Goal: Transaction & Acquisition: Purchase product/service

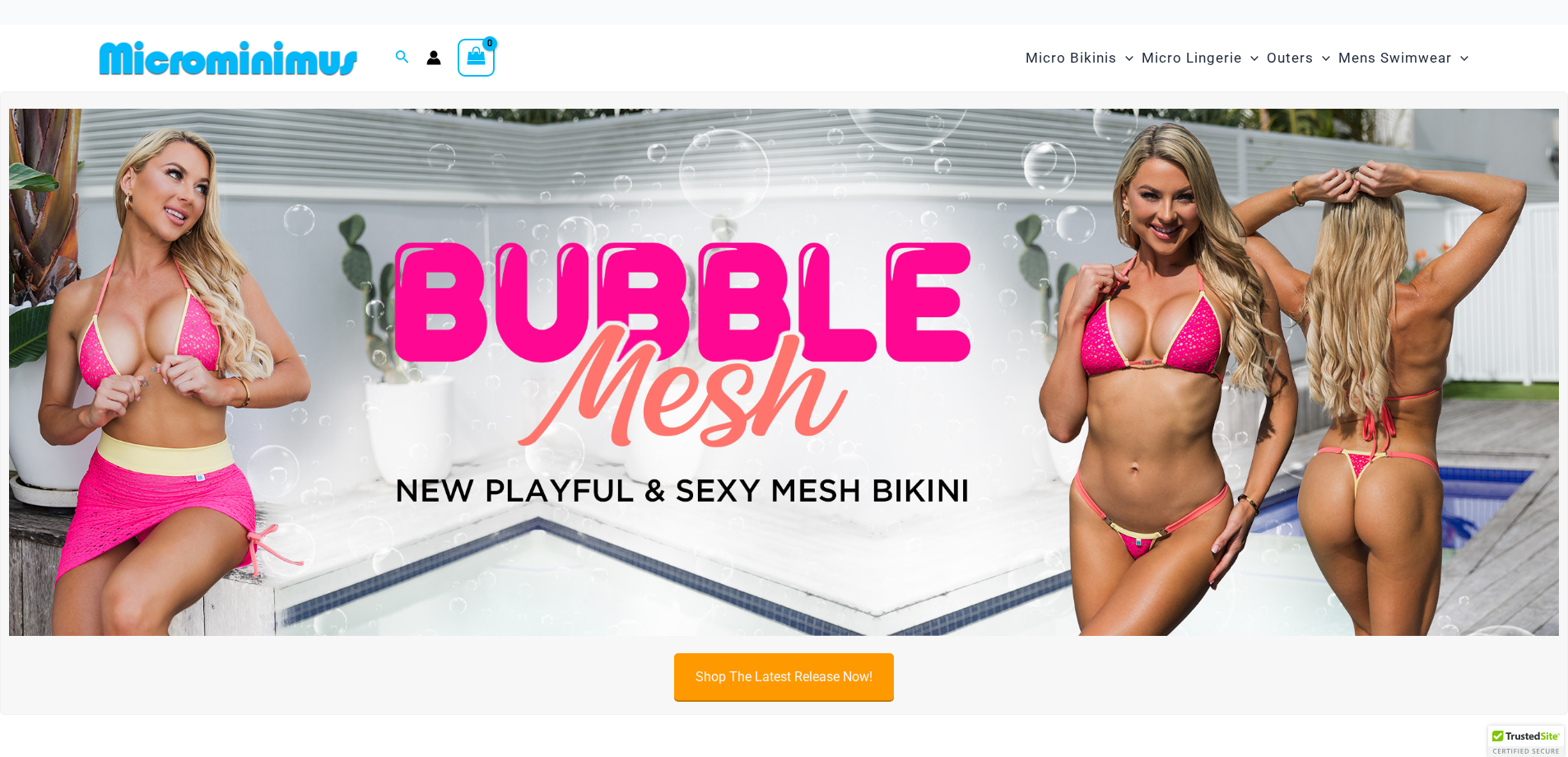
type input "**********"
click at [777, 669] on link "Shop The Latest Release Now!" at bounding box center [784, 676] width 220 height 47
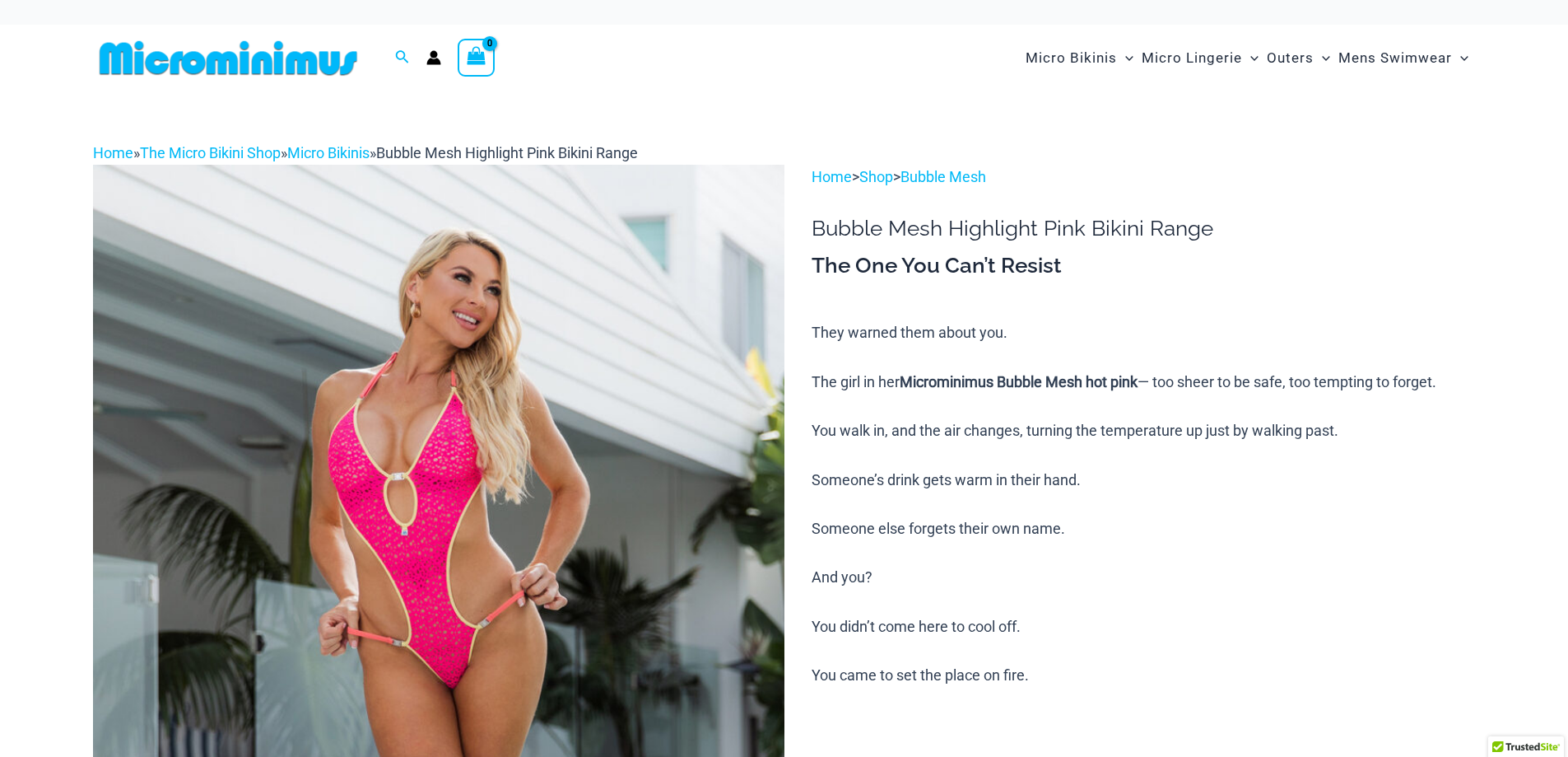
type input "**********"
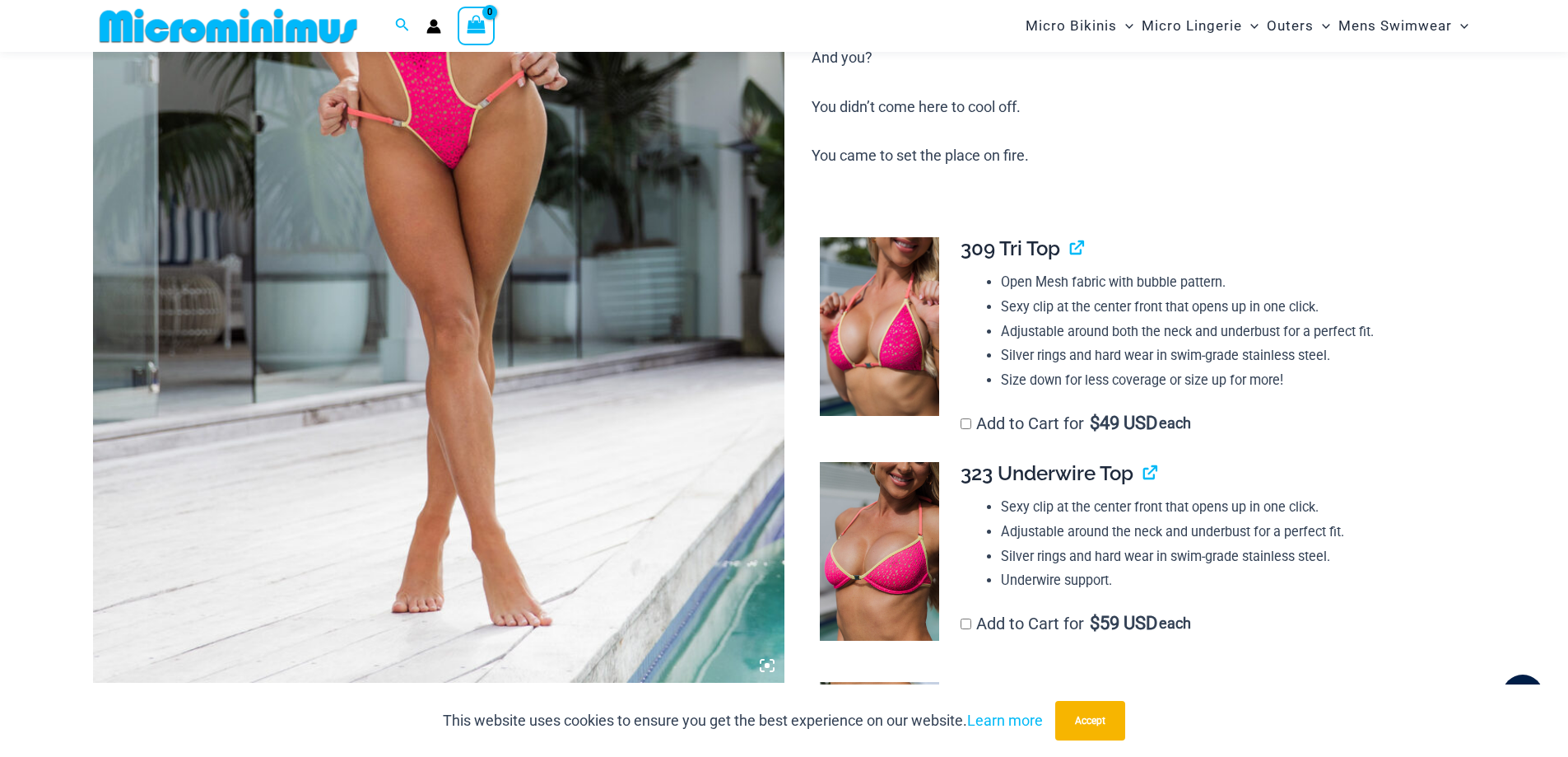
scroll to position [496, 0]
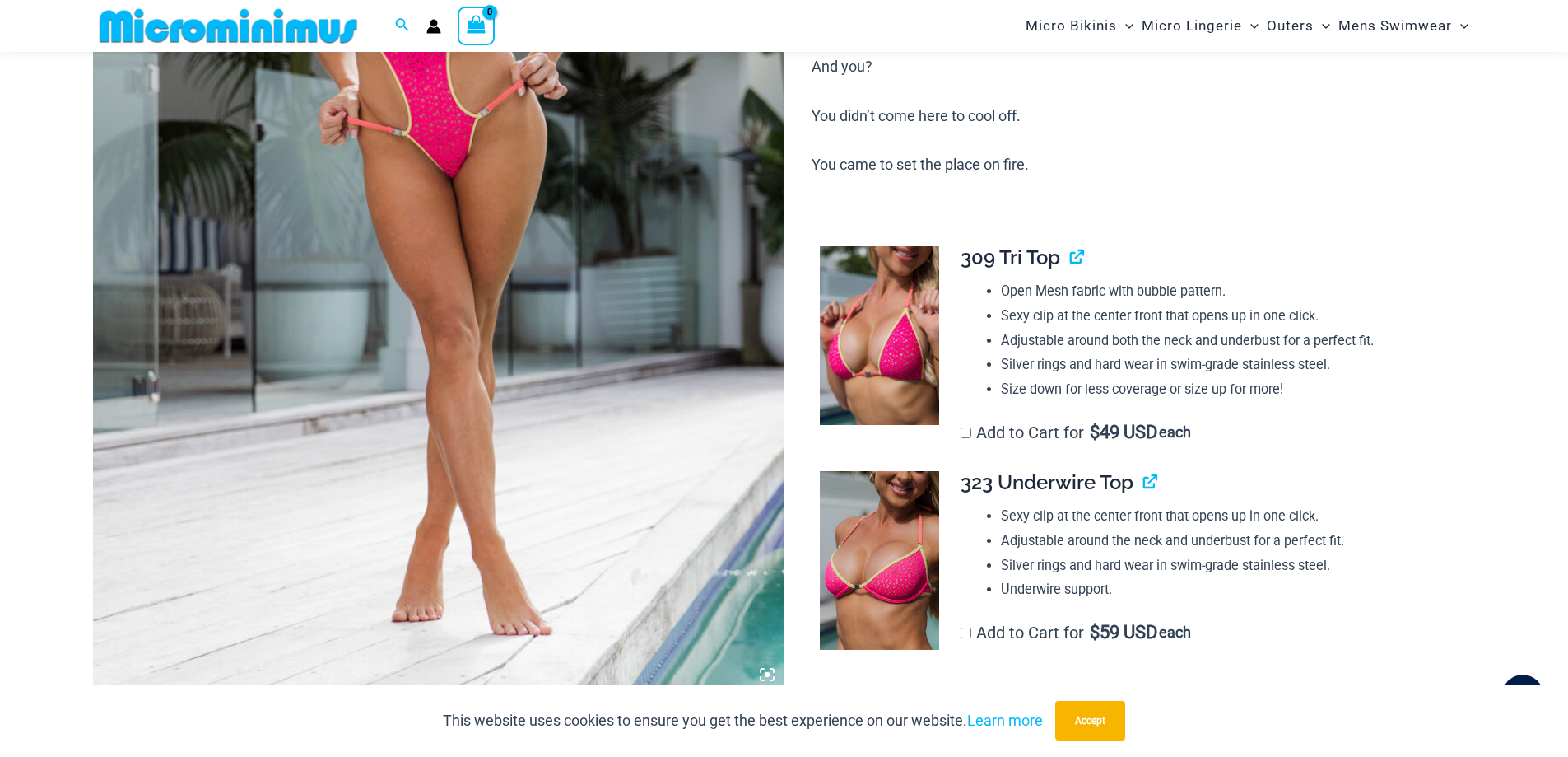
drag, startPoint x: 1577, startPoint y: 62, endPoint x: 1568, endPoint y: 105, distance: 43.9
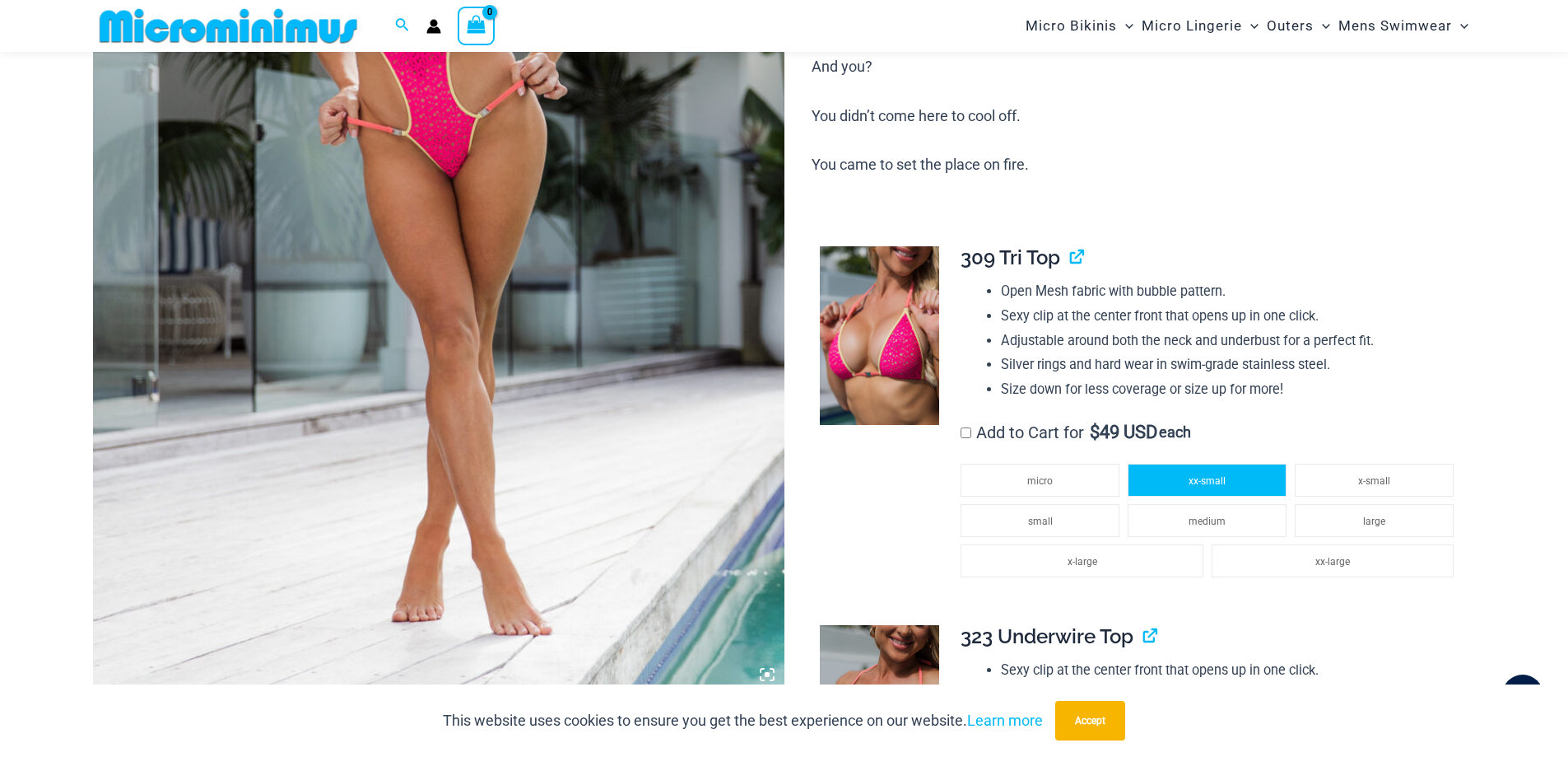
click at [1203, 487] on li "xx-small" at bounding box center [1207, 480] width 159 height 33
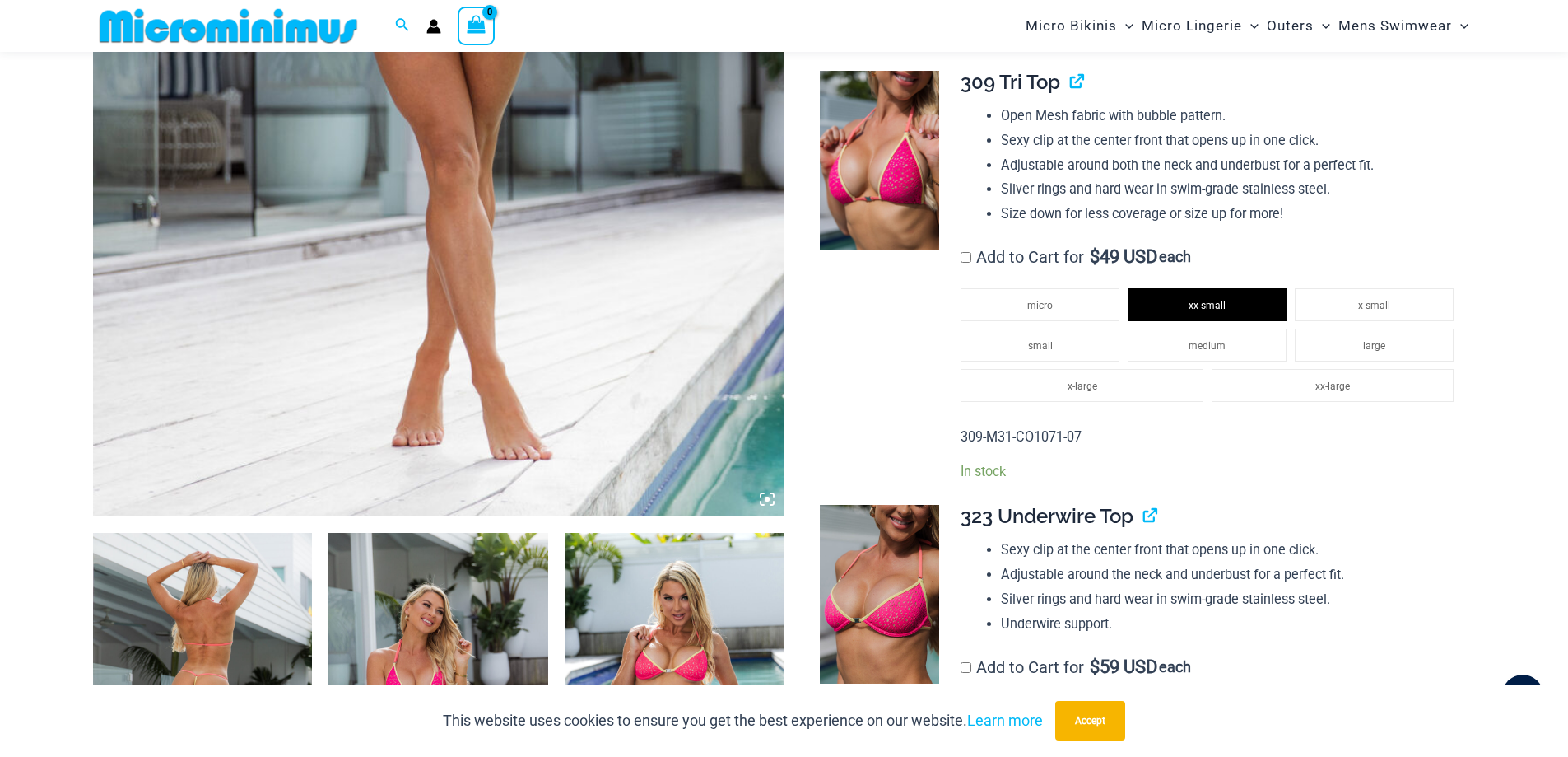
scroll to position [698, 0]
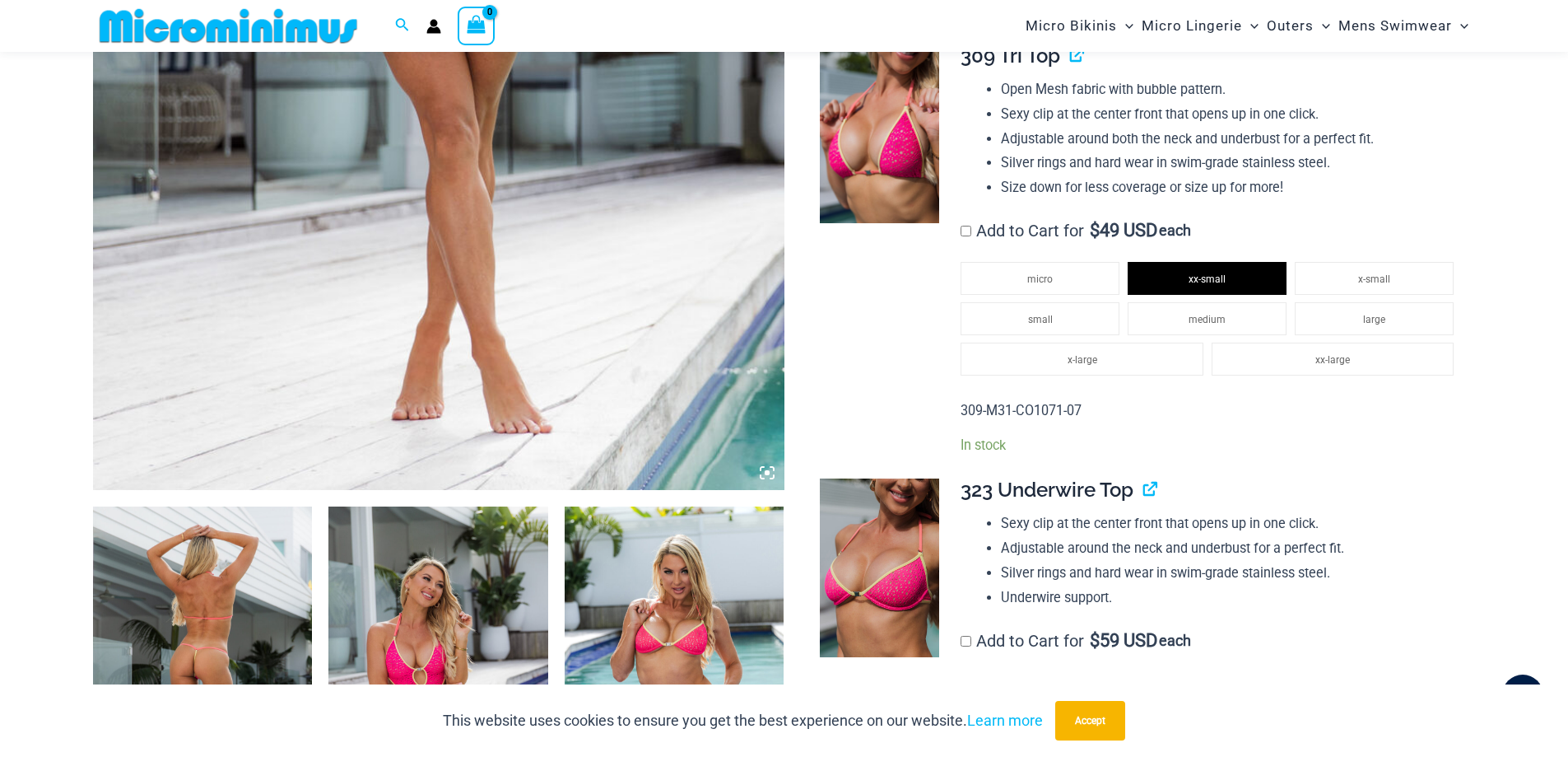
click at [974, 637] on label "Add to Cart for $ 59 USD each" at bounding box center [1075, 641] width 230 height 20
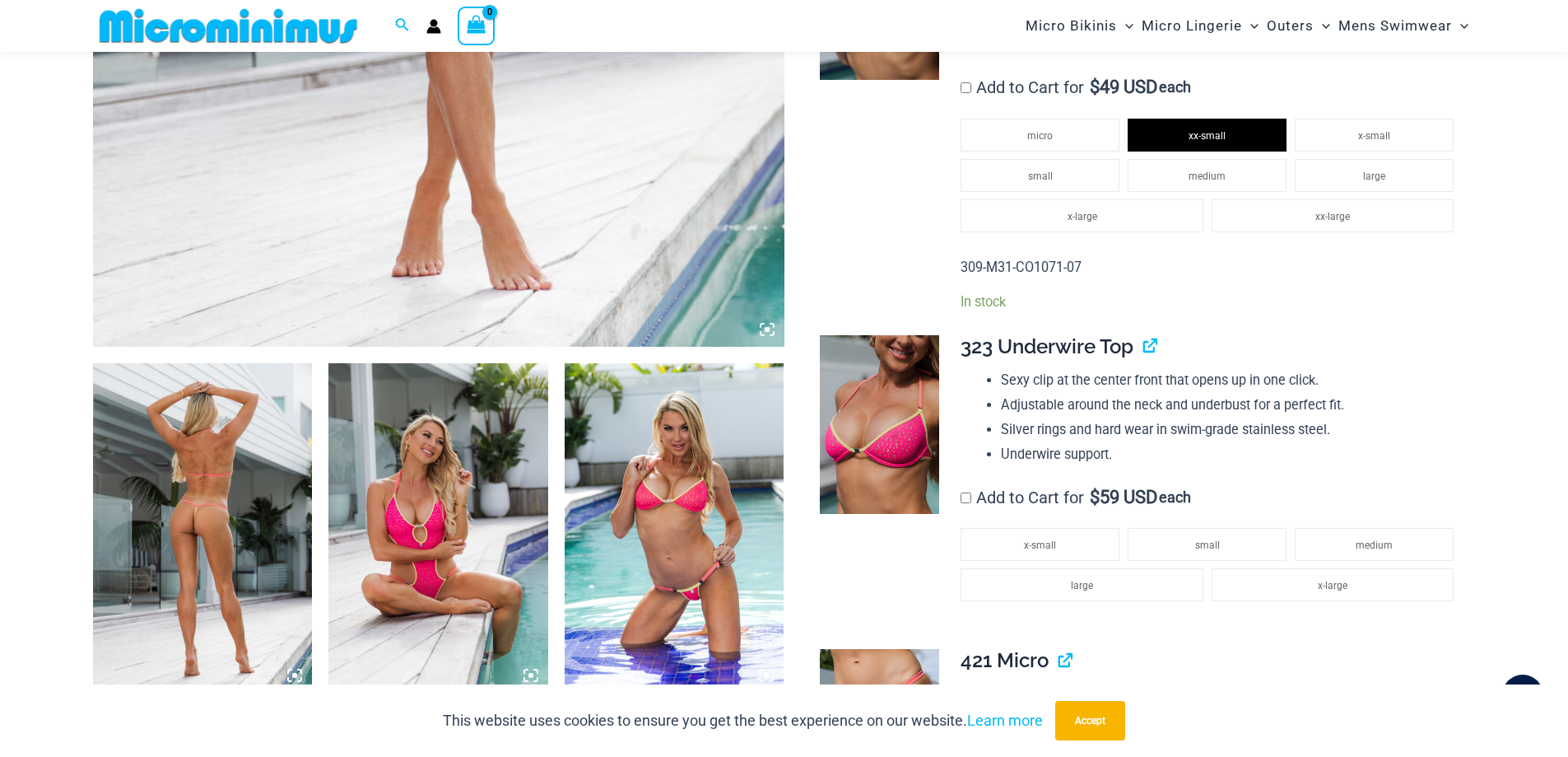
scroll to position [894, 0]
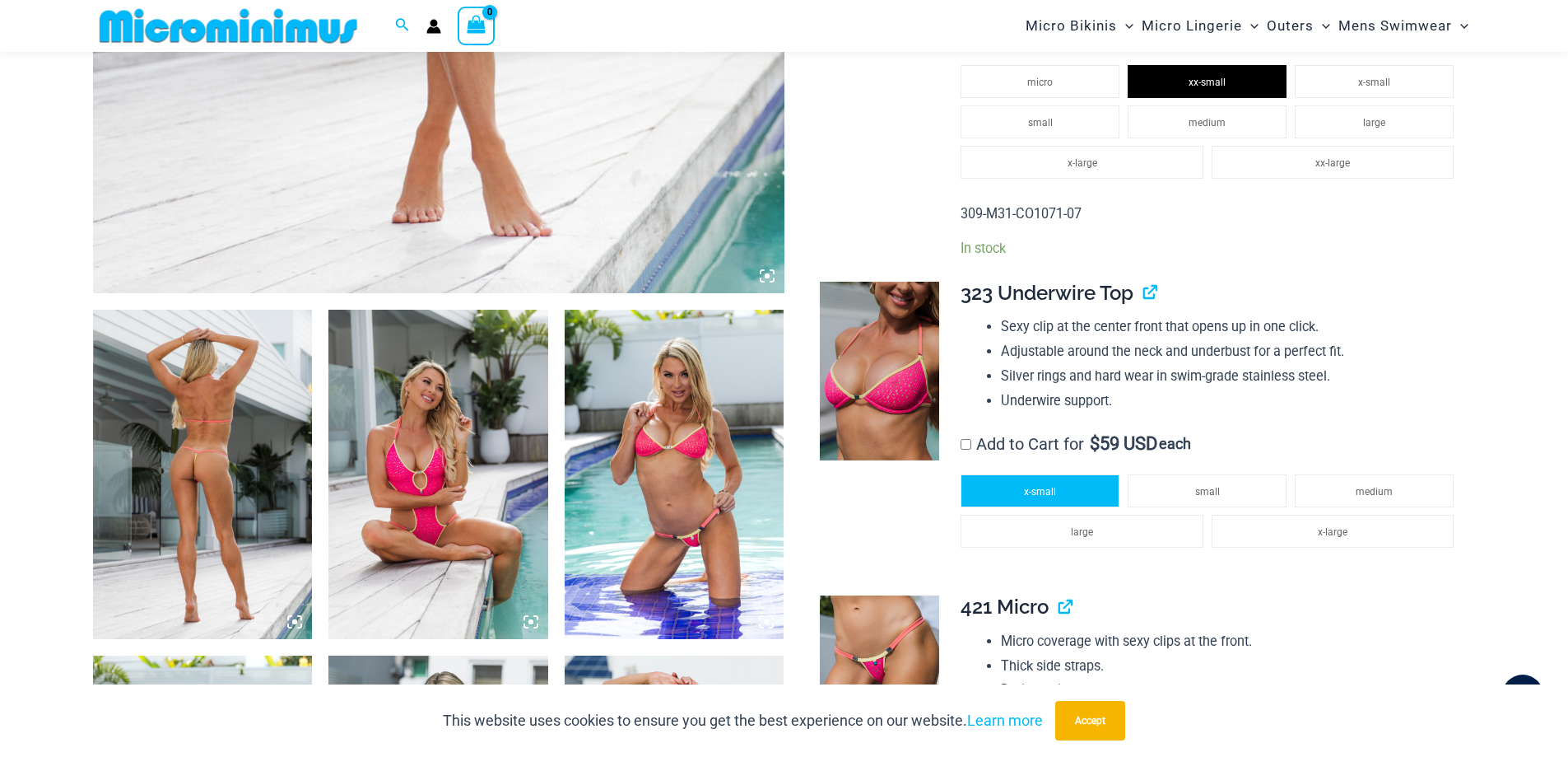
click at [1052, 488] on span "x-small" at bounding box center [1040, 491] width 32 height 12
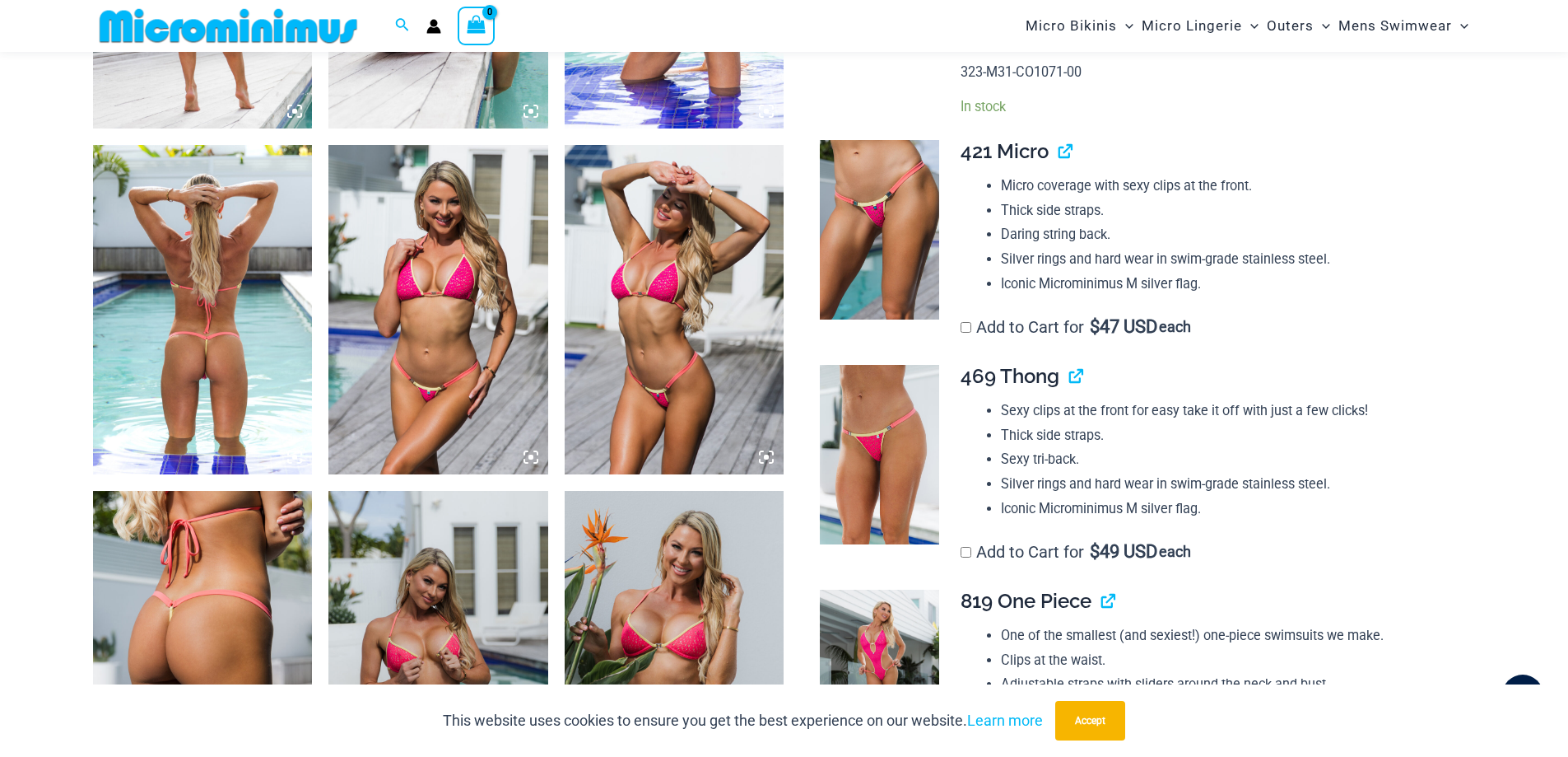
scroll to position [1262, 0]
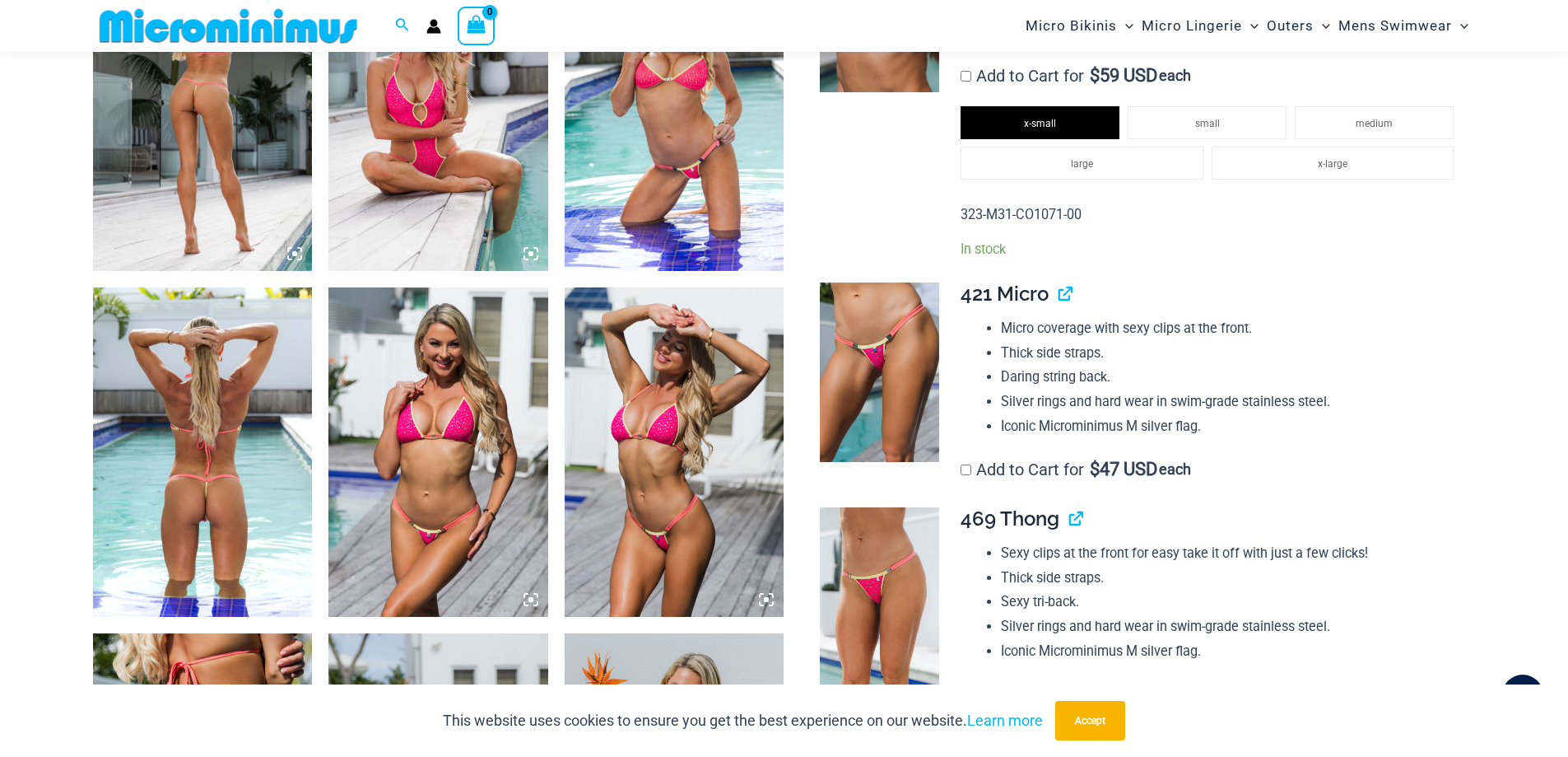
click at [1029, 297] on span "421 Micro" at bounding box center [1004, 293] width 88 height 24
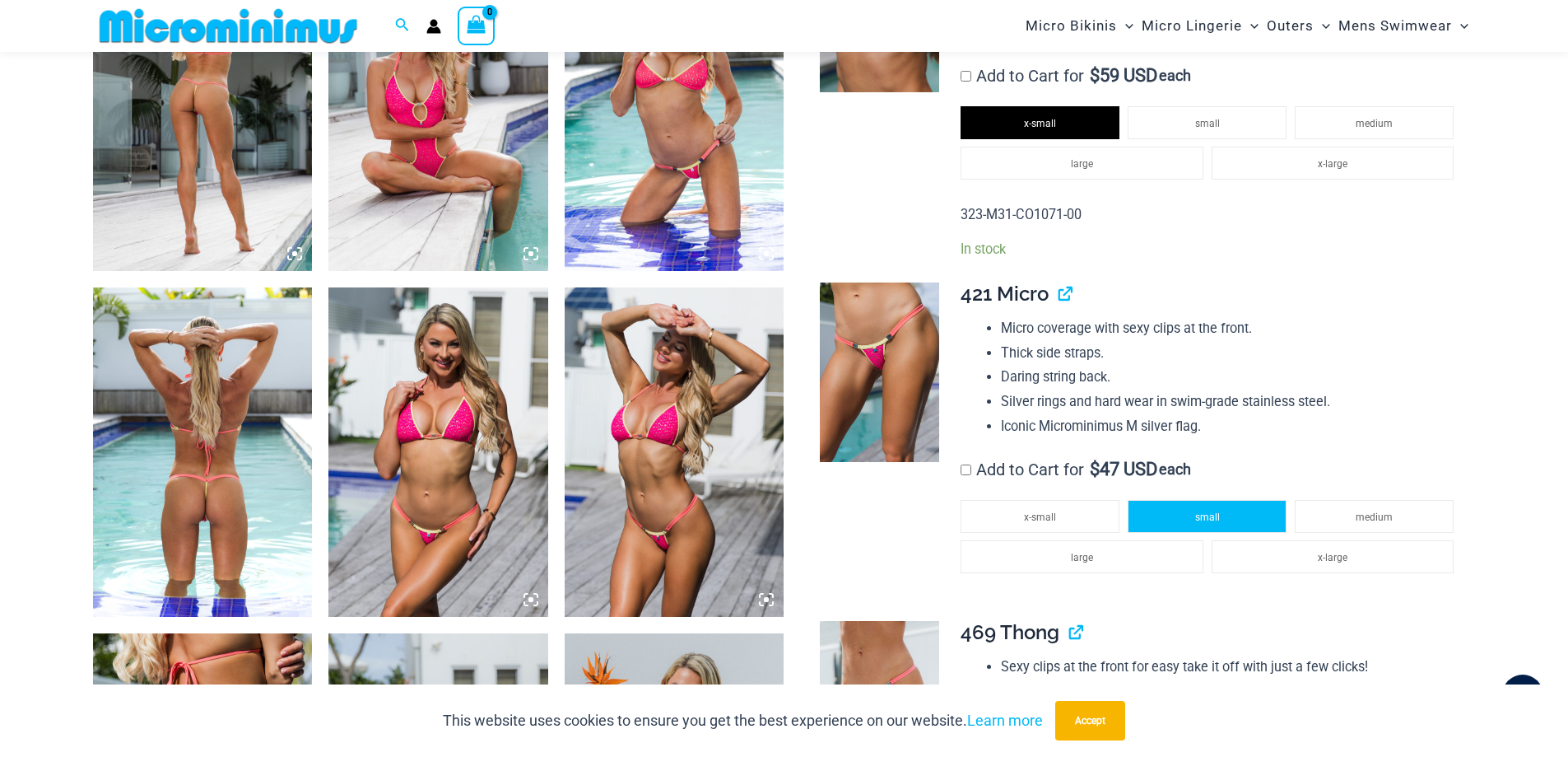
click at [1211, 509] on li "small" at bounding box center [1207, 516] width 159 height 33
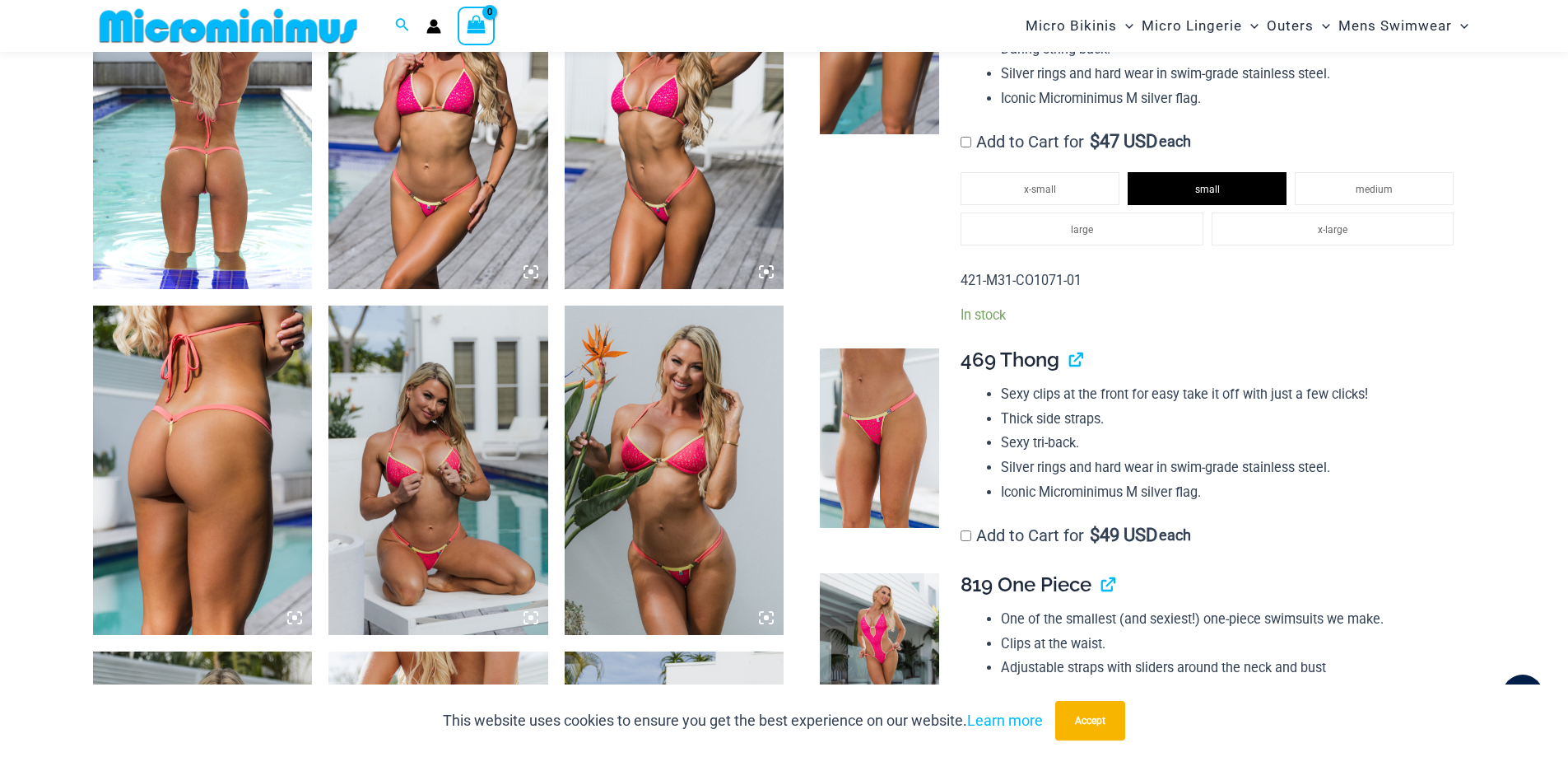
scroll to position [1645, 0]
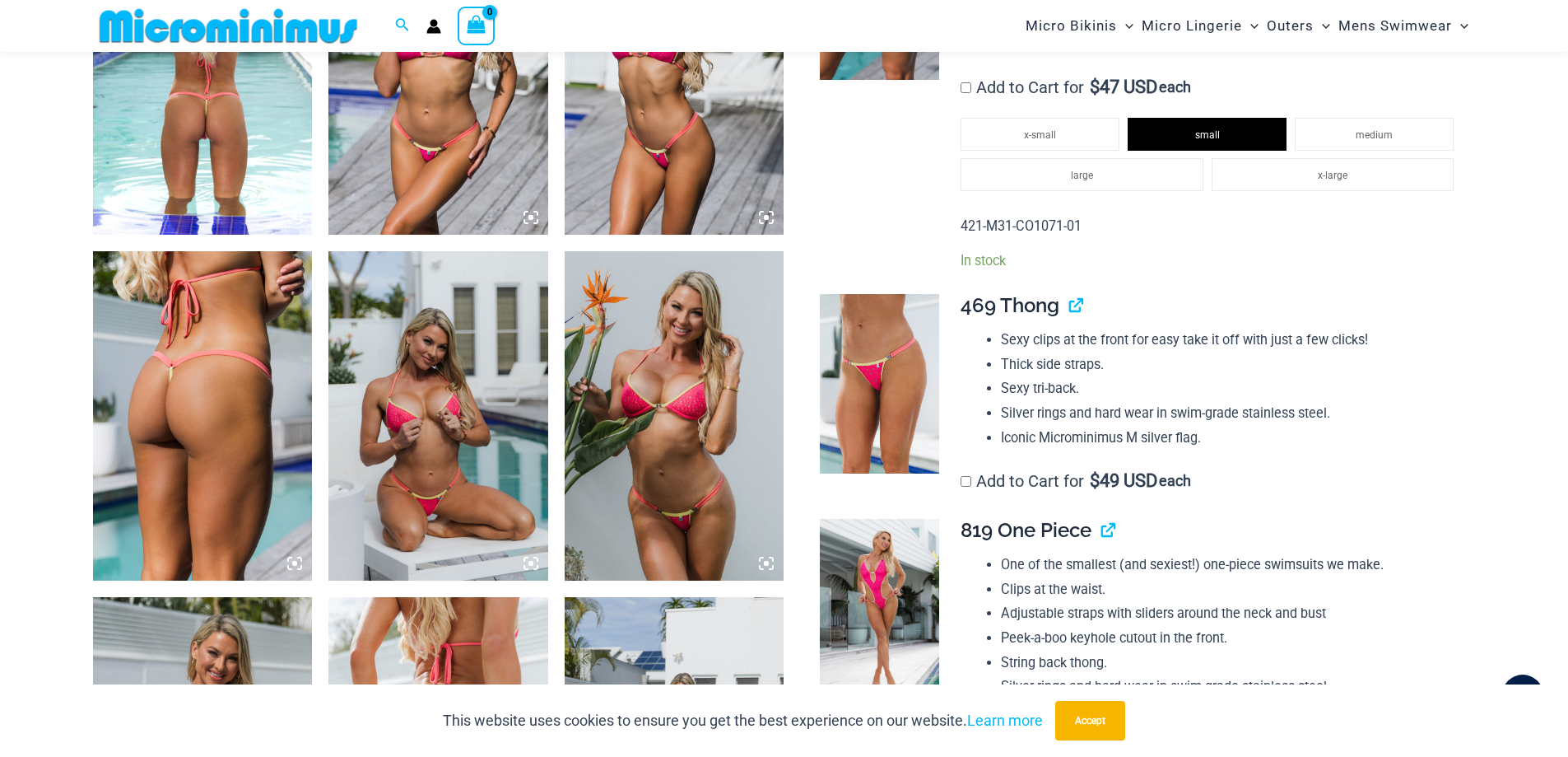
click at [1005, 308] on span "469 Thong" at bounding box center [1010, 305] width 99 height 24
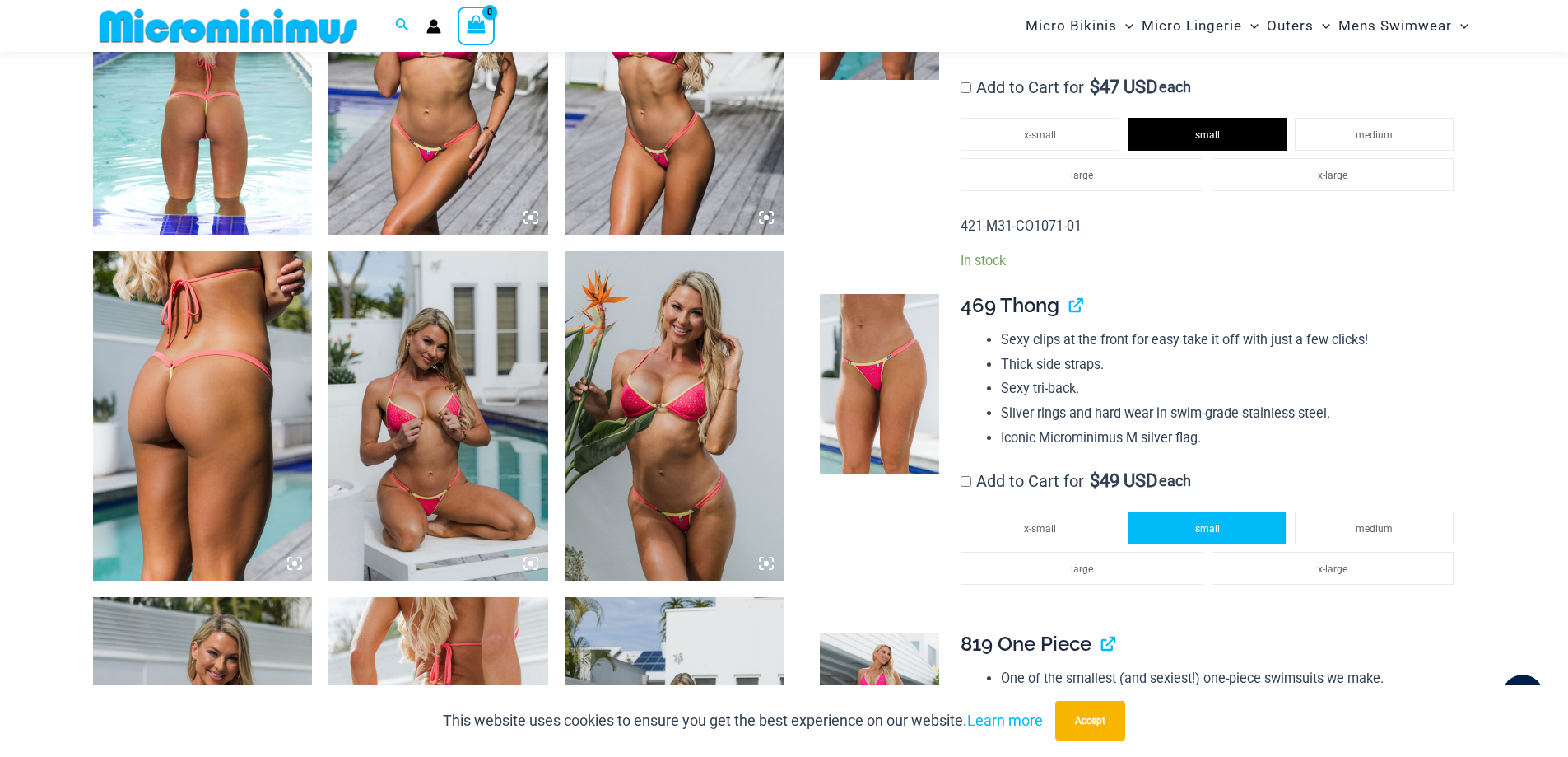
click at [1190, 528] on li "small" at bounding box center [1207, 527] width 159 height 33
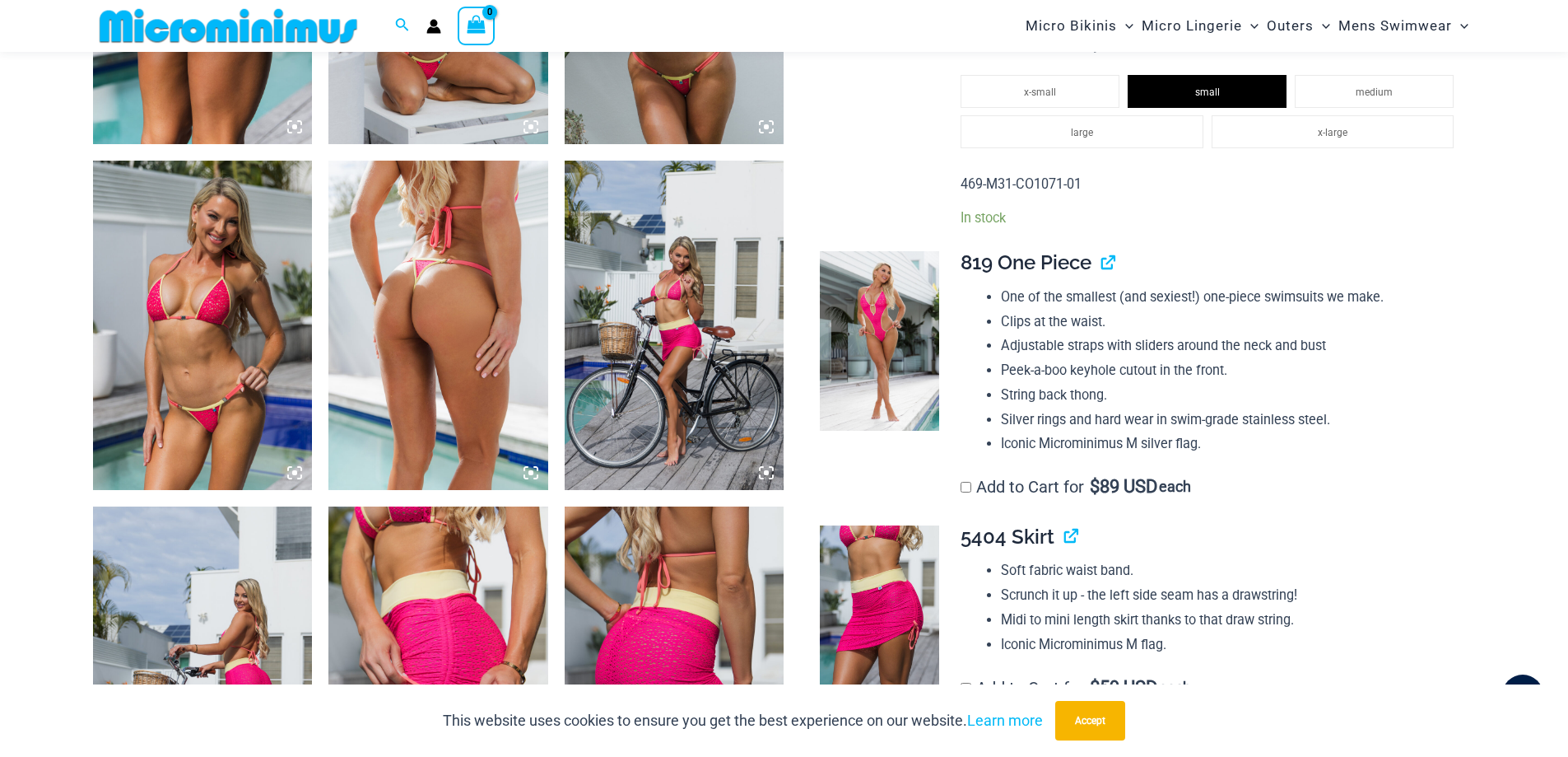
scroll to position [2127, 0]
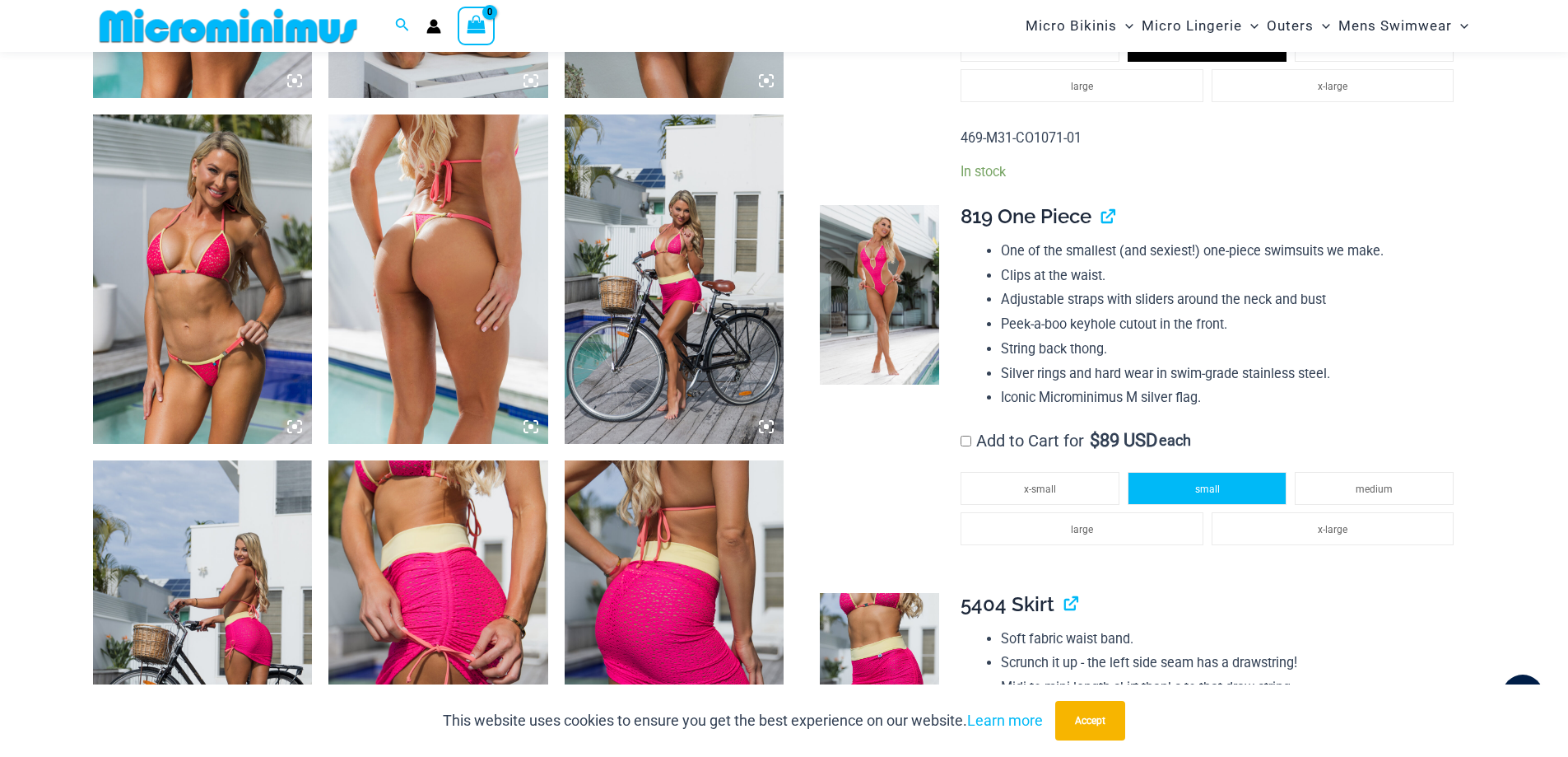
click at [1199, 480] on li "small" at bounding box center [1207, 488] width 159 height 33
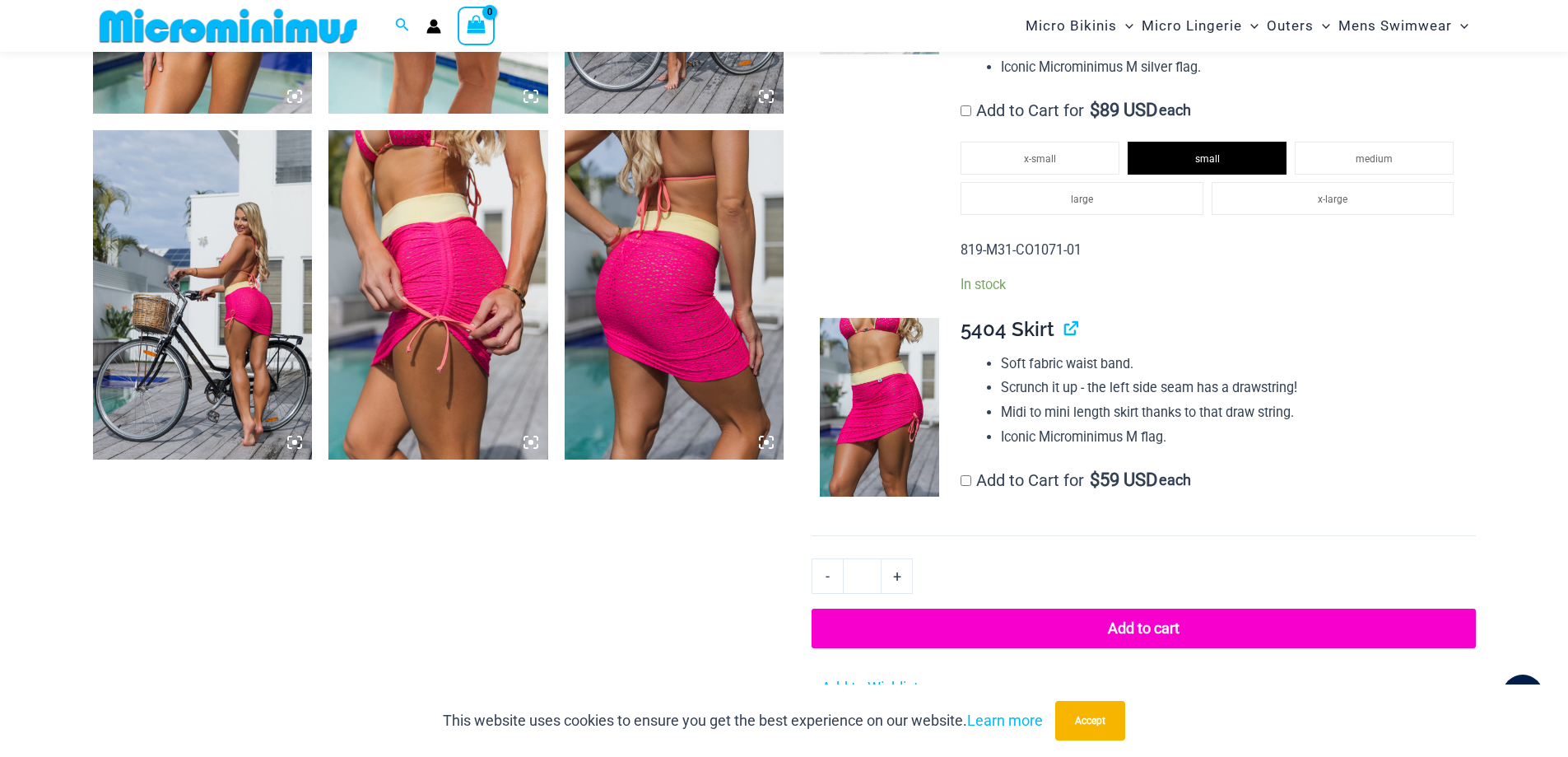
scroll to position [2335, 0]
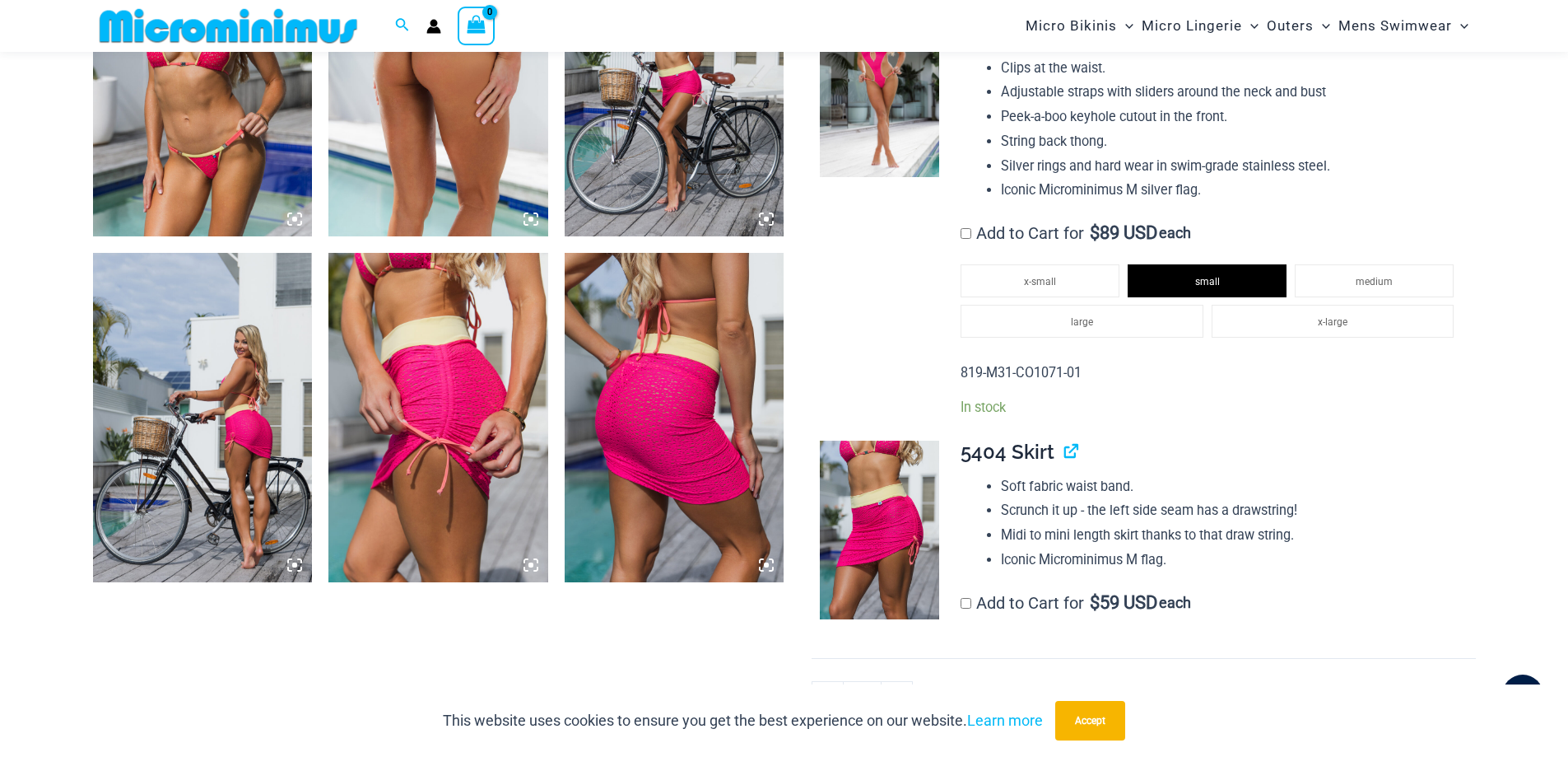
click at [959, 603] on td "**********" at bounding box center [1209, 542] width 531 height 231
click at [1052, 640] on li "x-small" at bounding box center [1039, 650] width 159 height 33
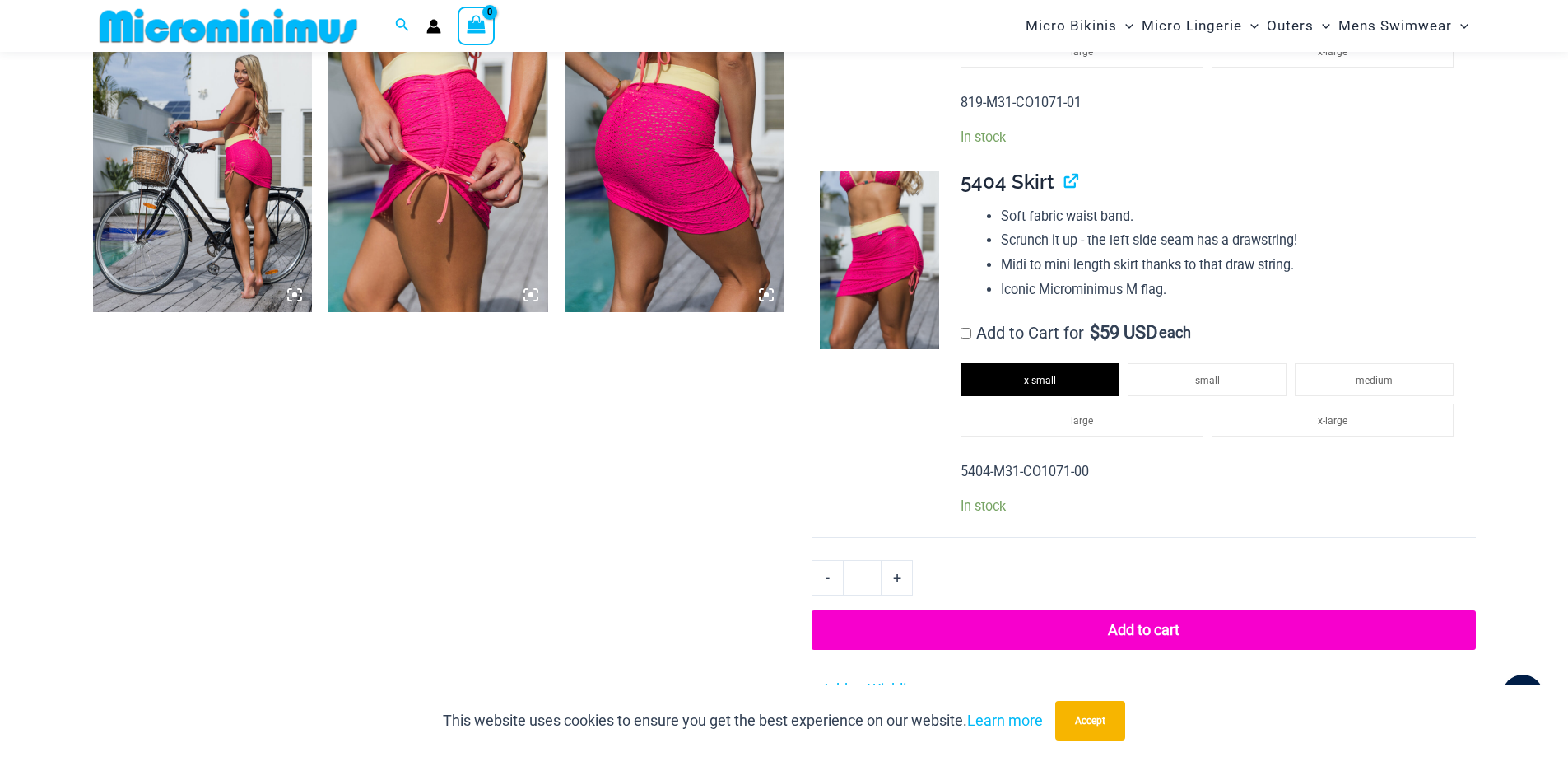
scroll to position [2634, 0]
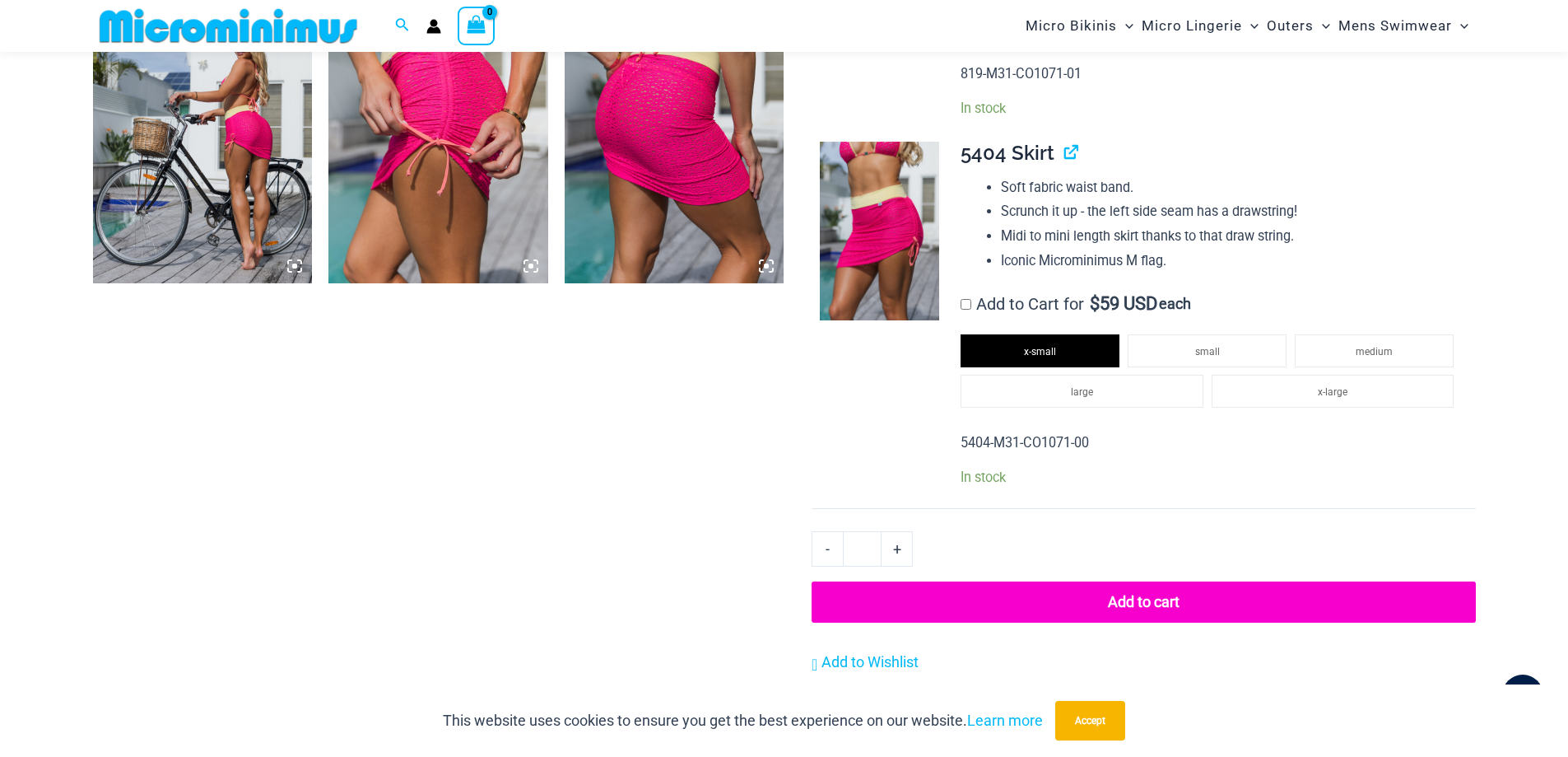
click at [1153, 591] on button "Add to cart" at bounding box center [1143, 602] width 664 height 41
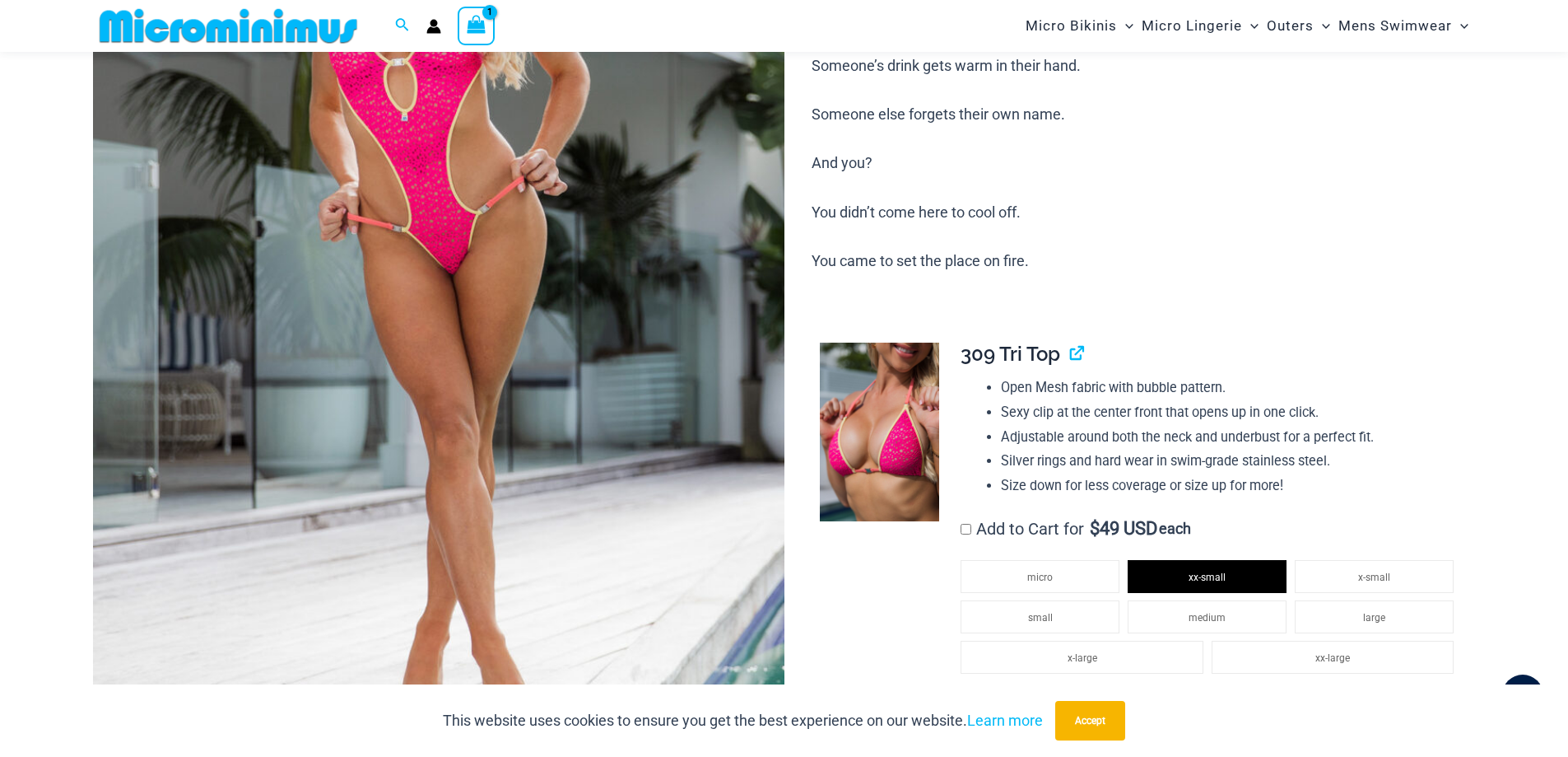
scroll to position [67, 0]
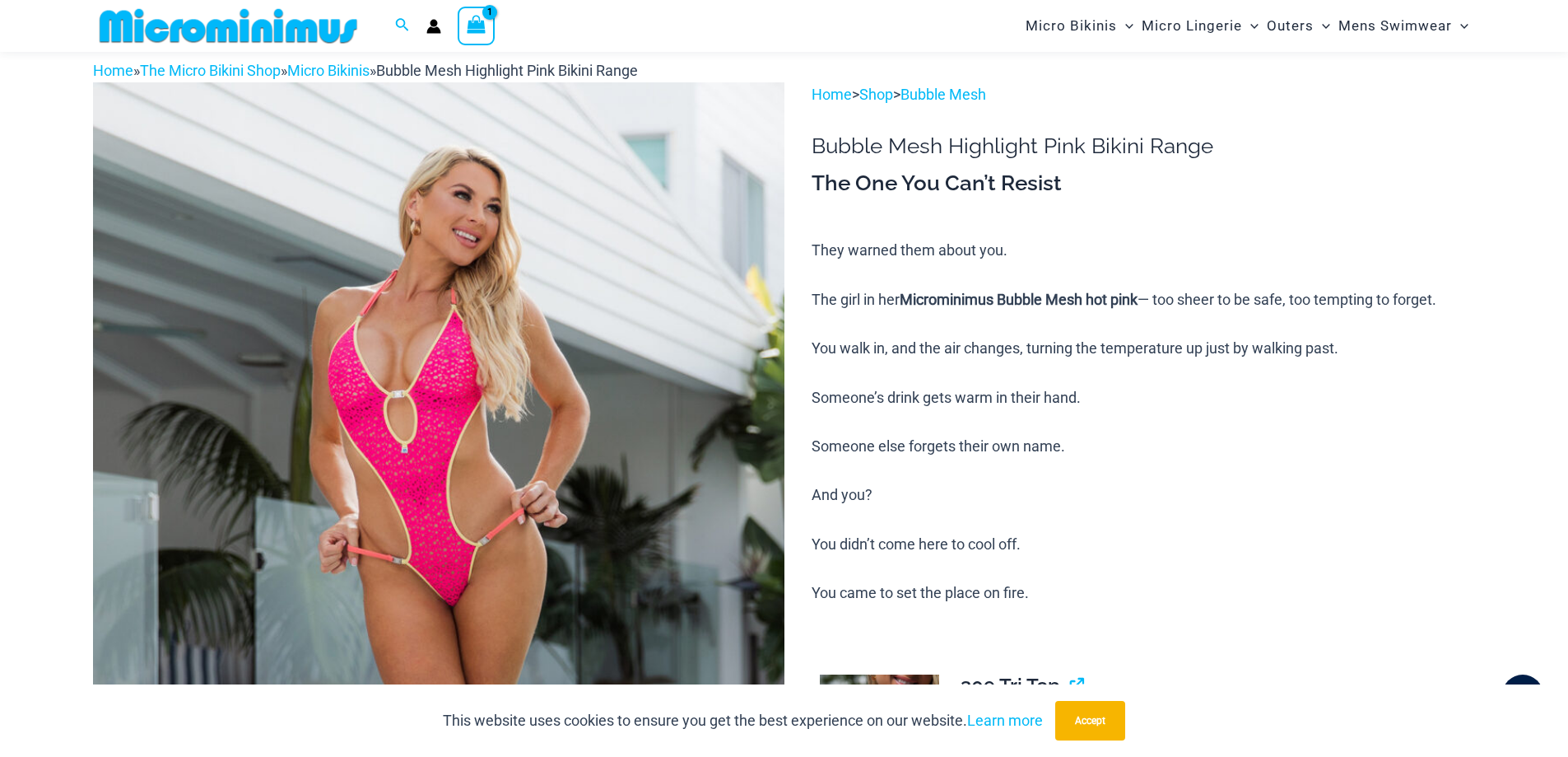
click at [477, 28] on icon "View Shopping Cart, 1 items" at bounding box center [476, 24] width 19 height 19
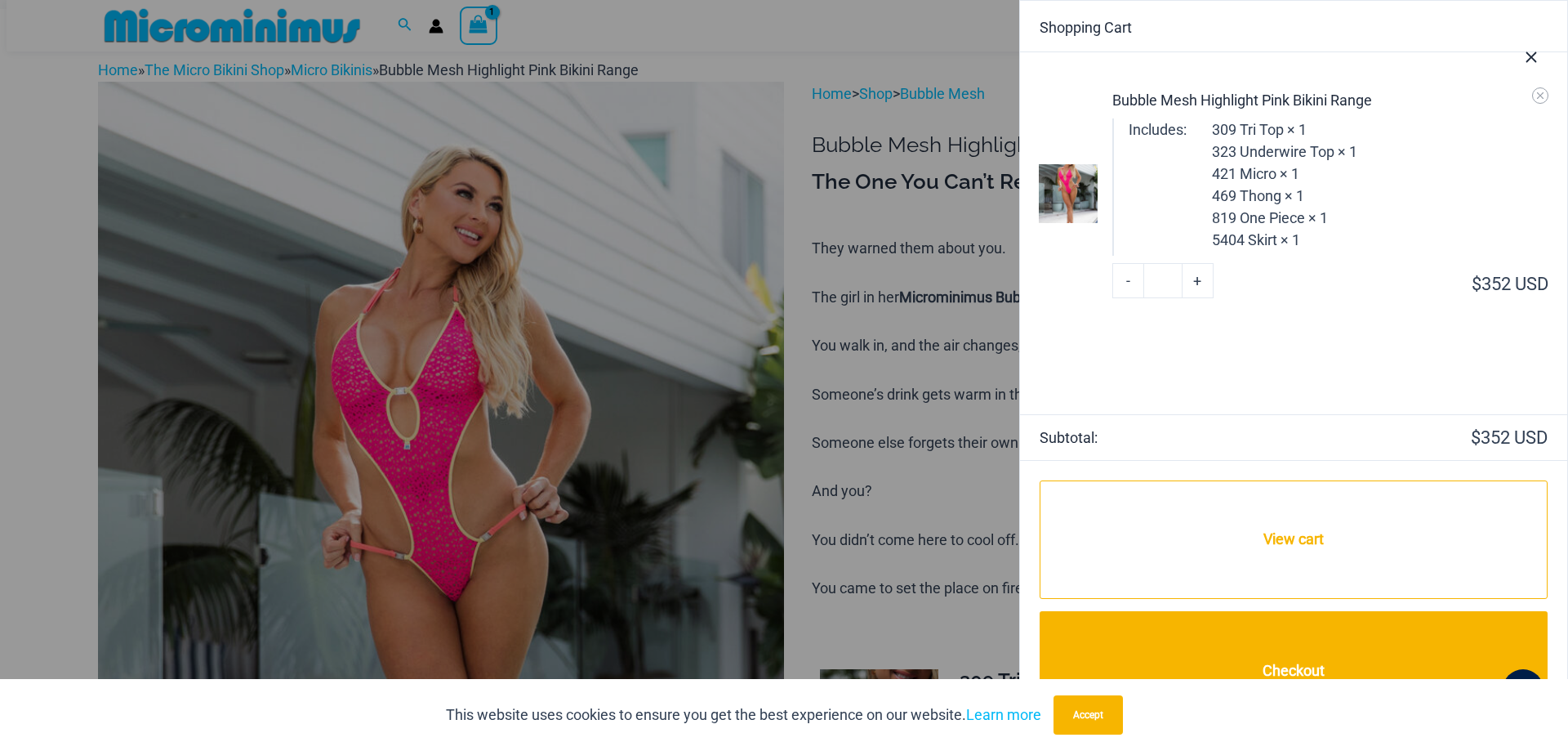
click at [1526, 52] on icon "Close Cart Drawer" at bounding box center [1531, 57] width 18 height 18
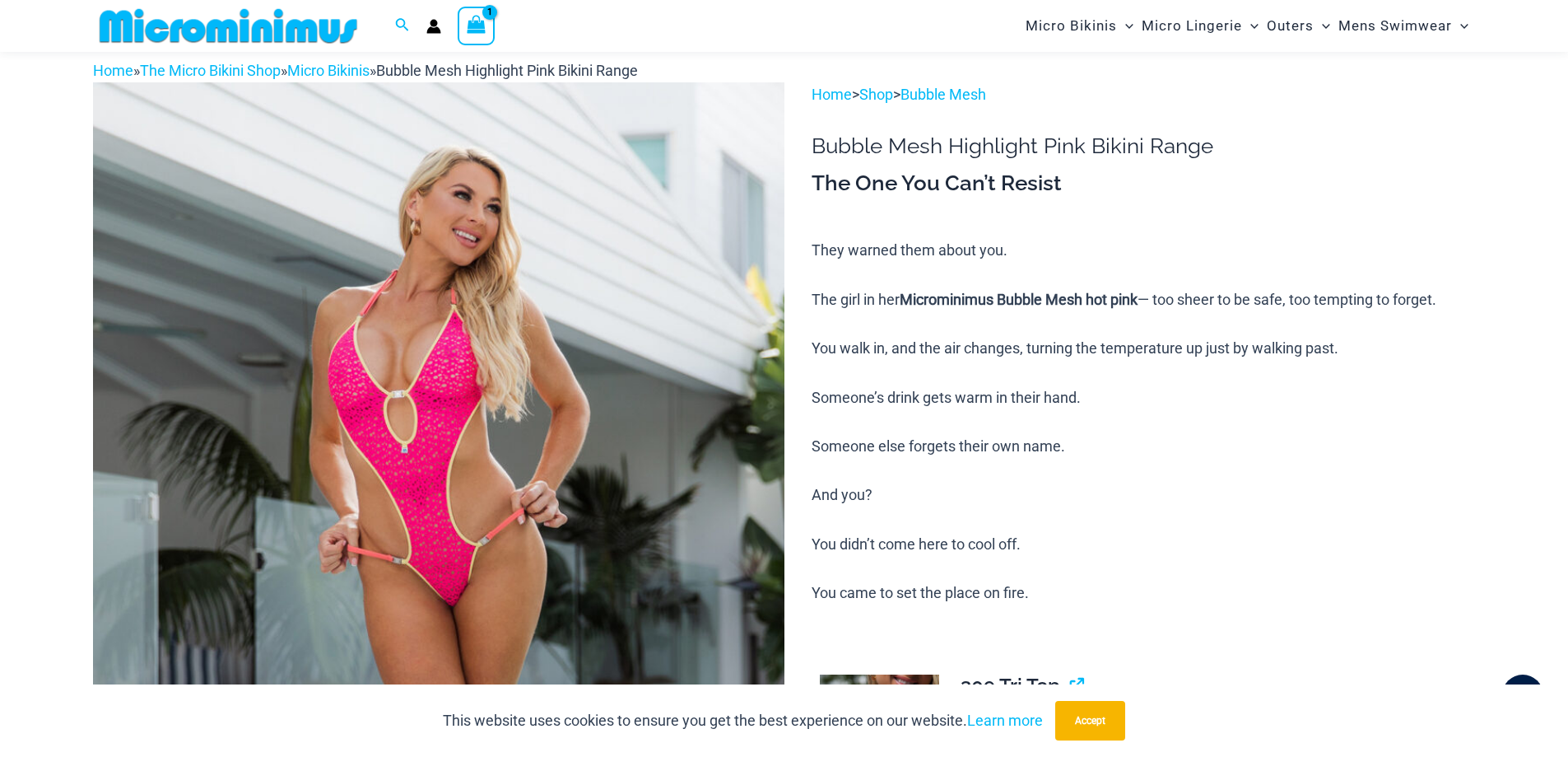
scroll to position [730, 0]
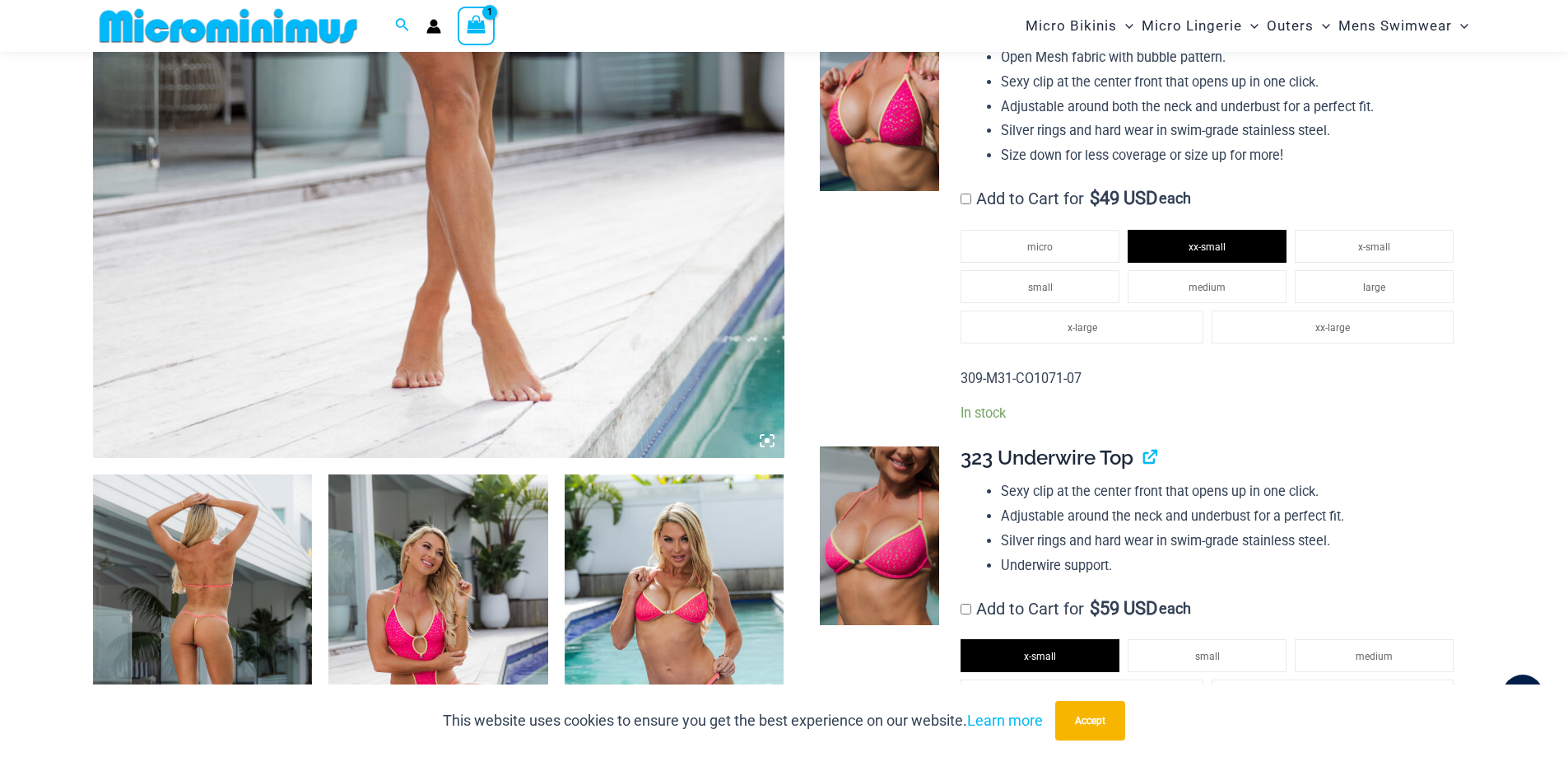
click at [198, 578] on img at bounding box center [203, 639] width 220 height 330
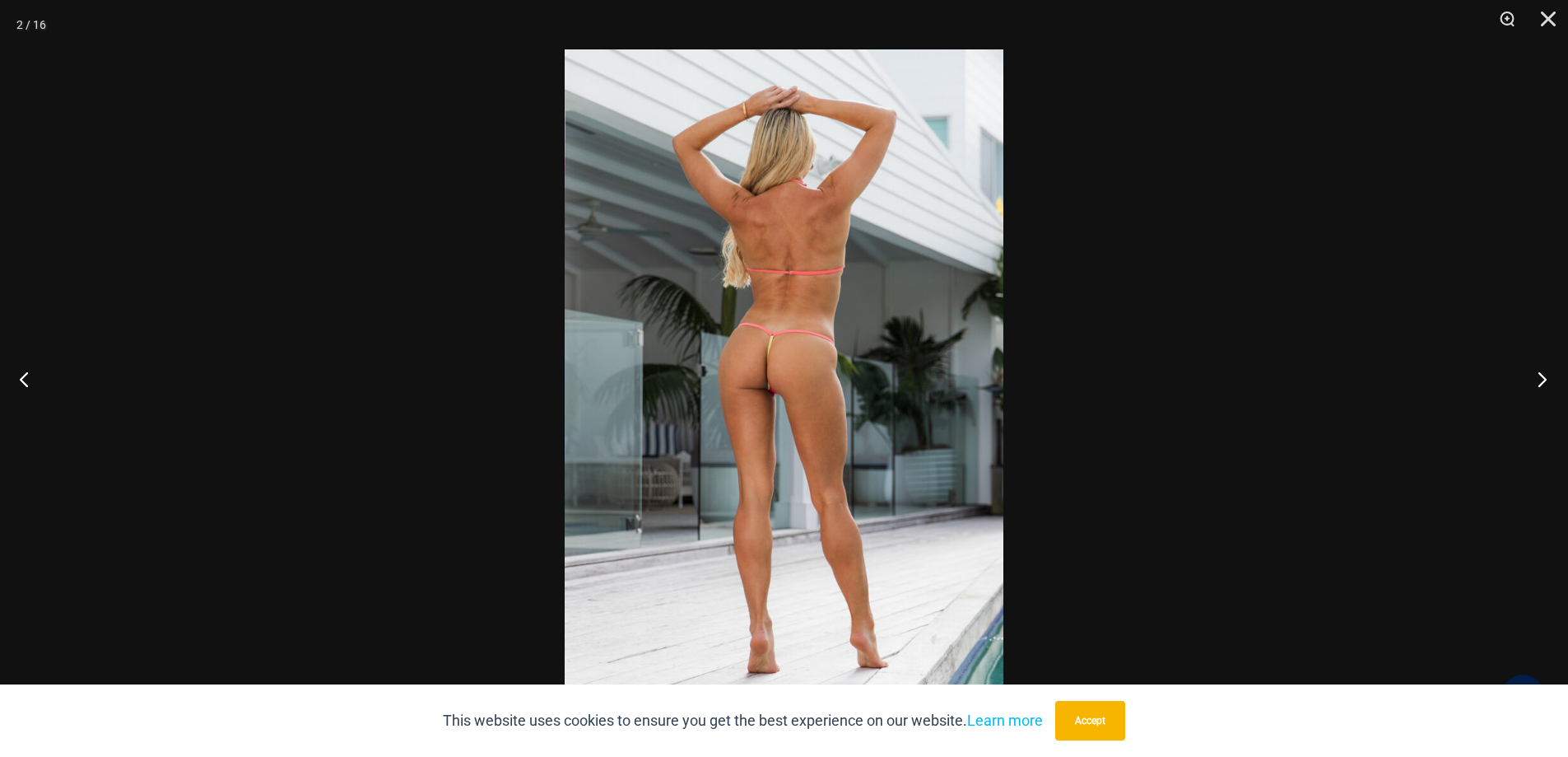
click at [1542, 389] on button "Next" at bounding box center [1537, 378] width 62 height 82
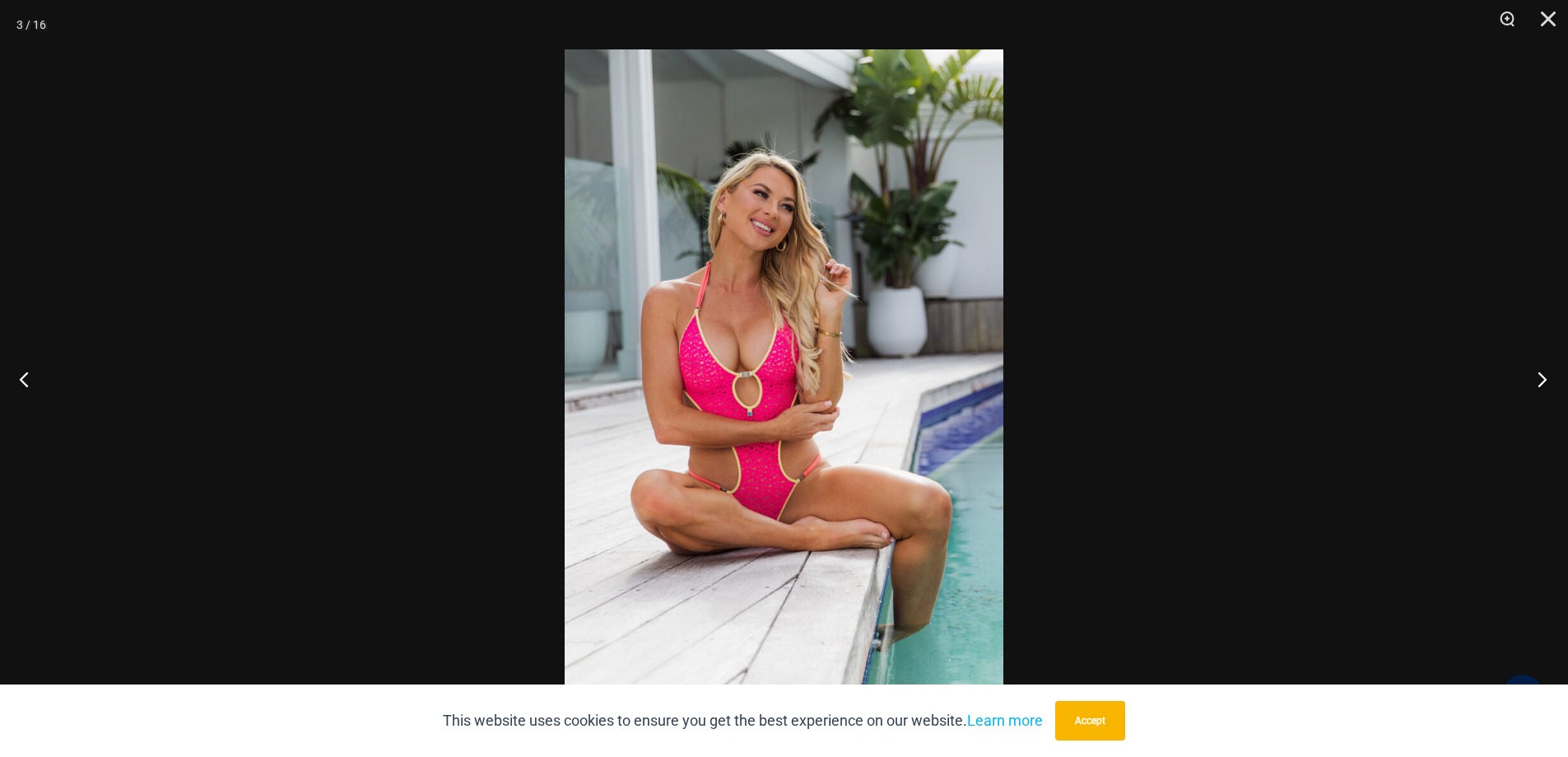
click at [1542, 389] on button "Next" at bounding box center [1537, 378] width 62 height 82
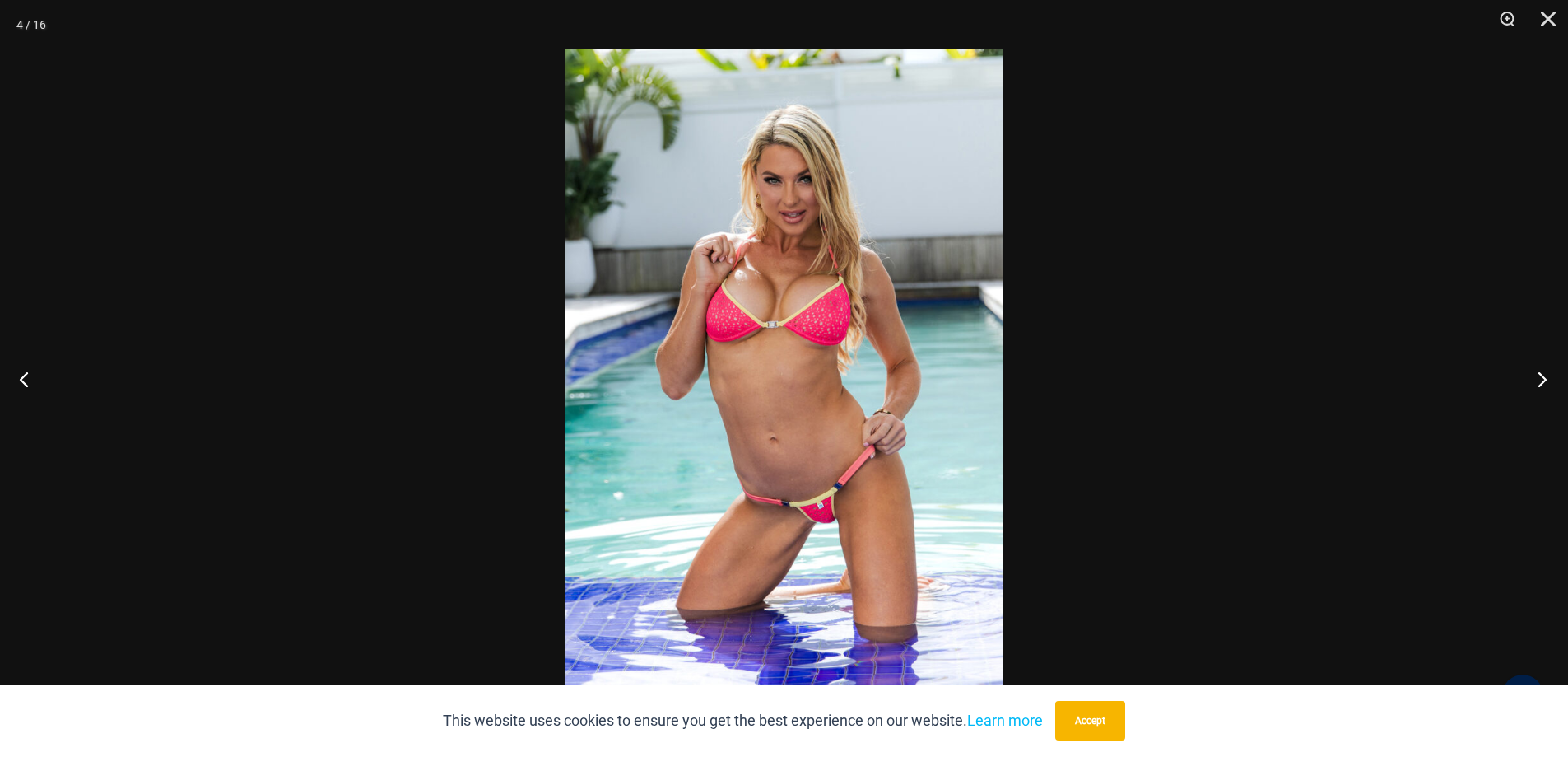
click at [1542, 389] on button "Next" at bounding box center [1537, 378] width 62 height 82
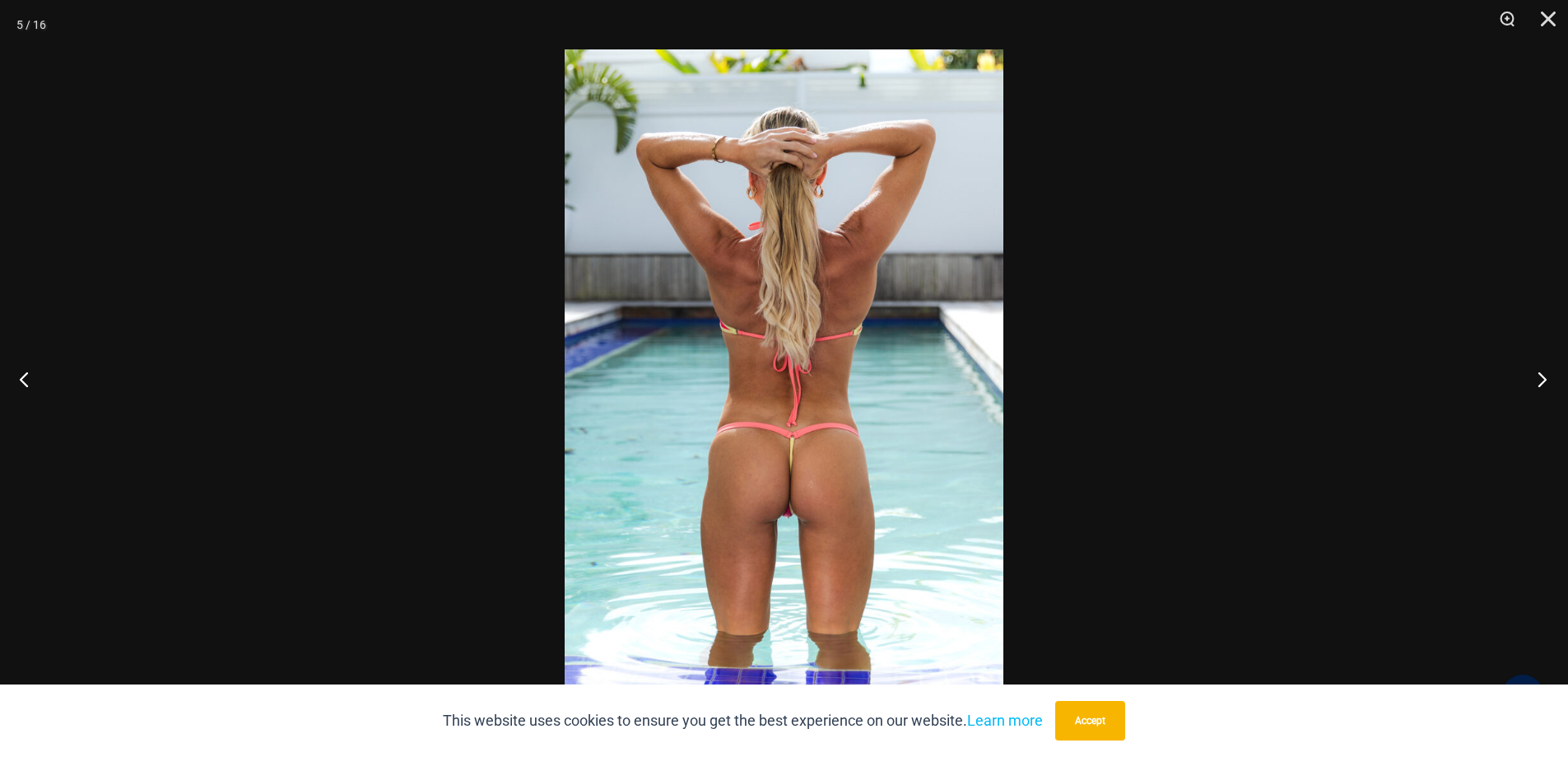
click at [1542, 389] on button "Next" at bounding box center [1537, 378] width 62 height 82
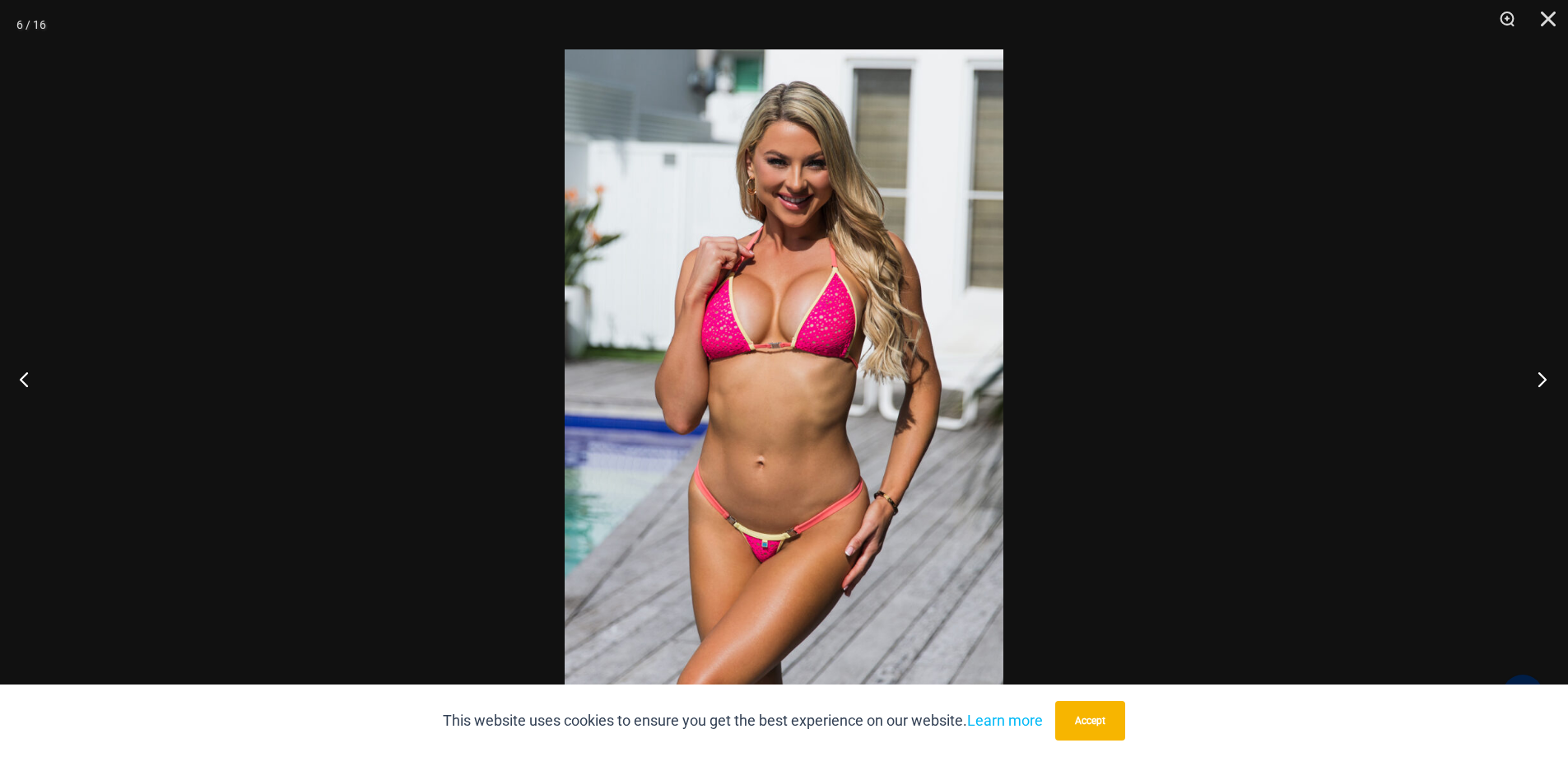
click at [1542, 389] on button "Next" at bounding box center [1537, 378] width 62 height 82
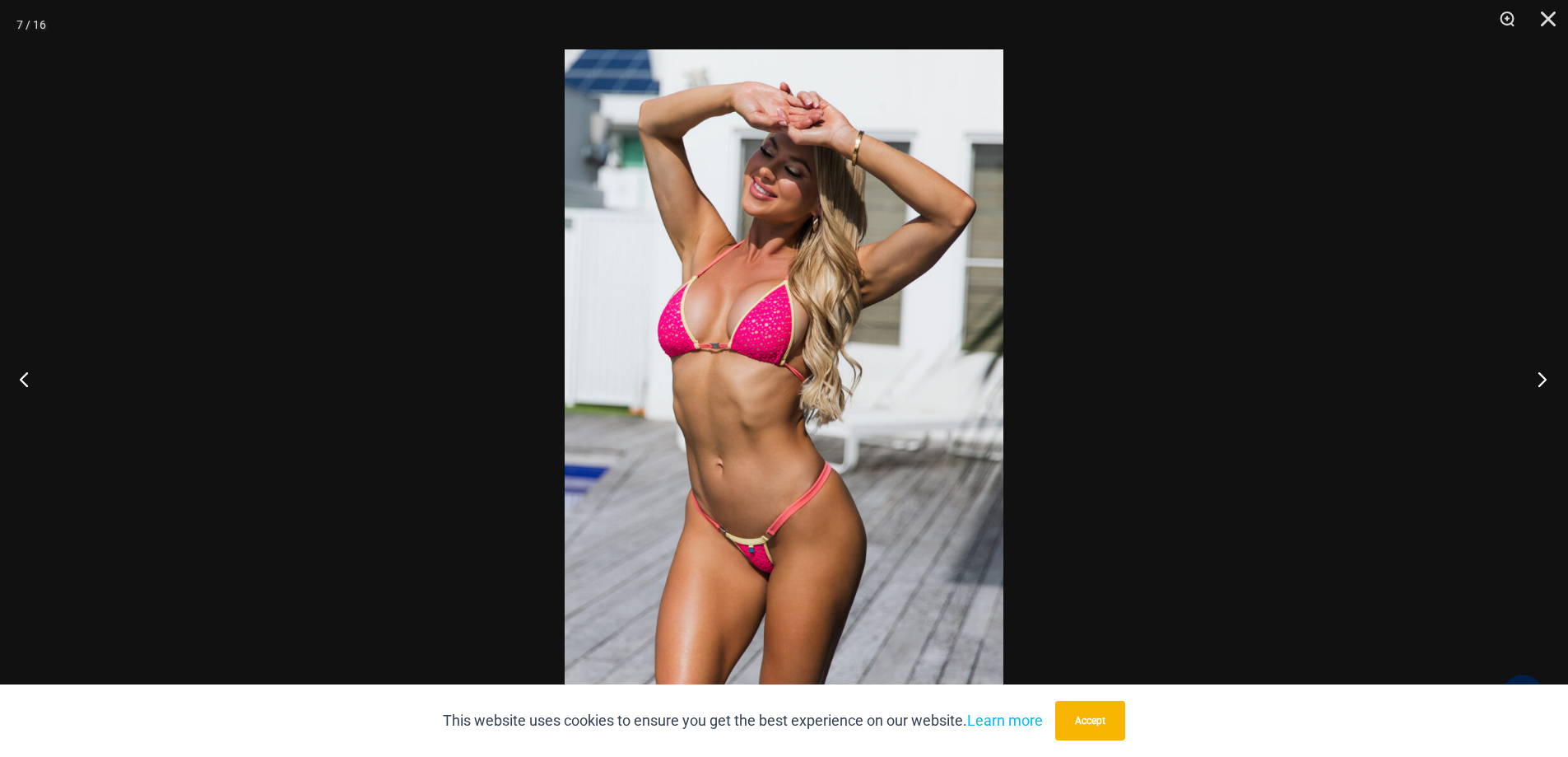
click at [1542, 389] on button "Next" at bounding box center [1537, 378] width 62 height 82
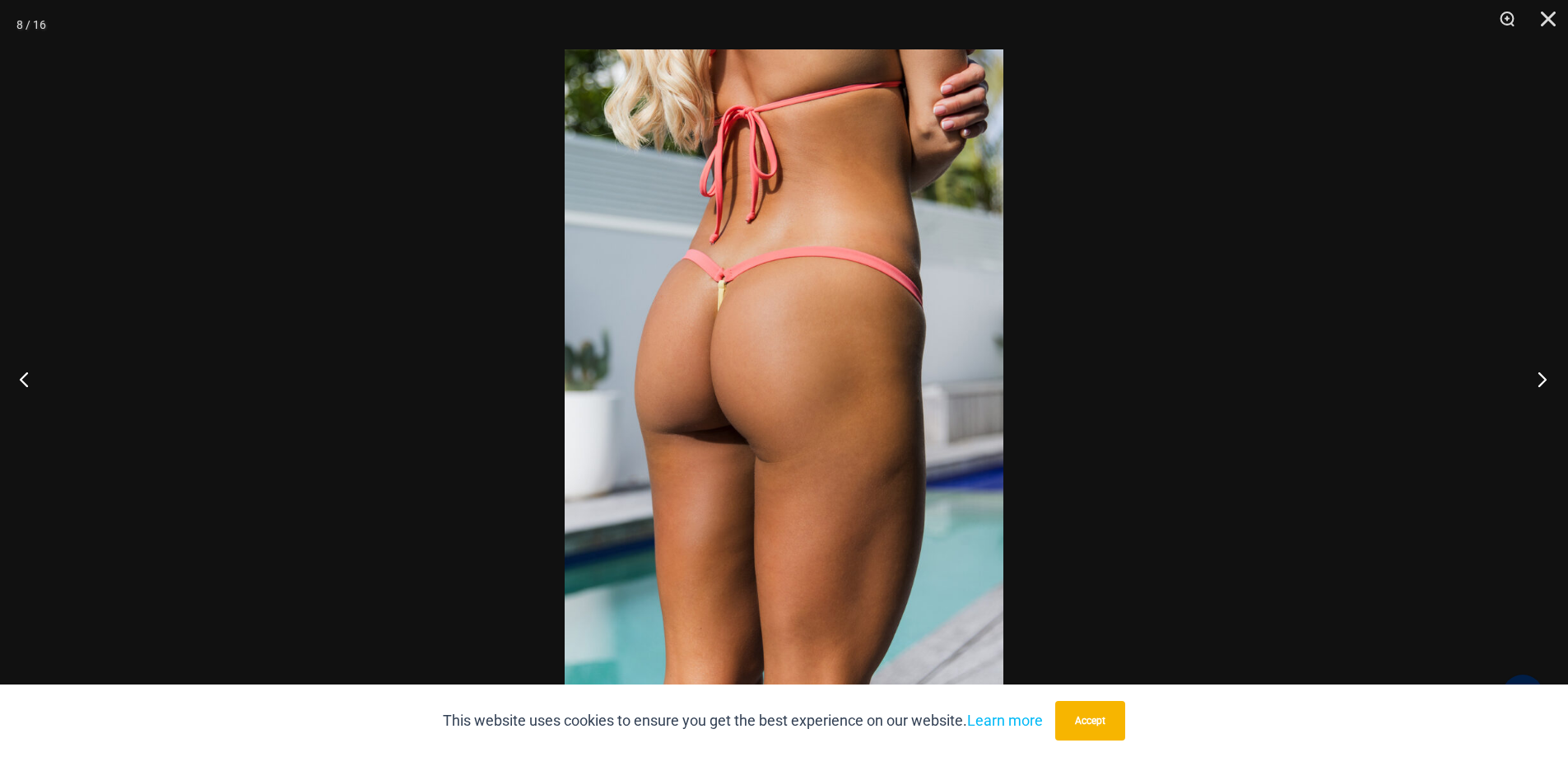
click at [1542, 389] on button "Next" at bounding box center [1537, 378] width 62 height 82
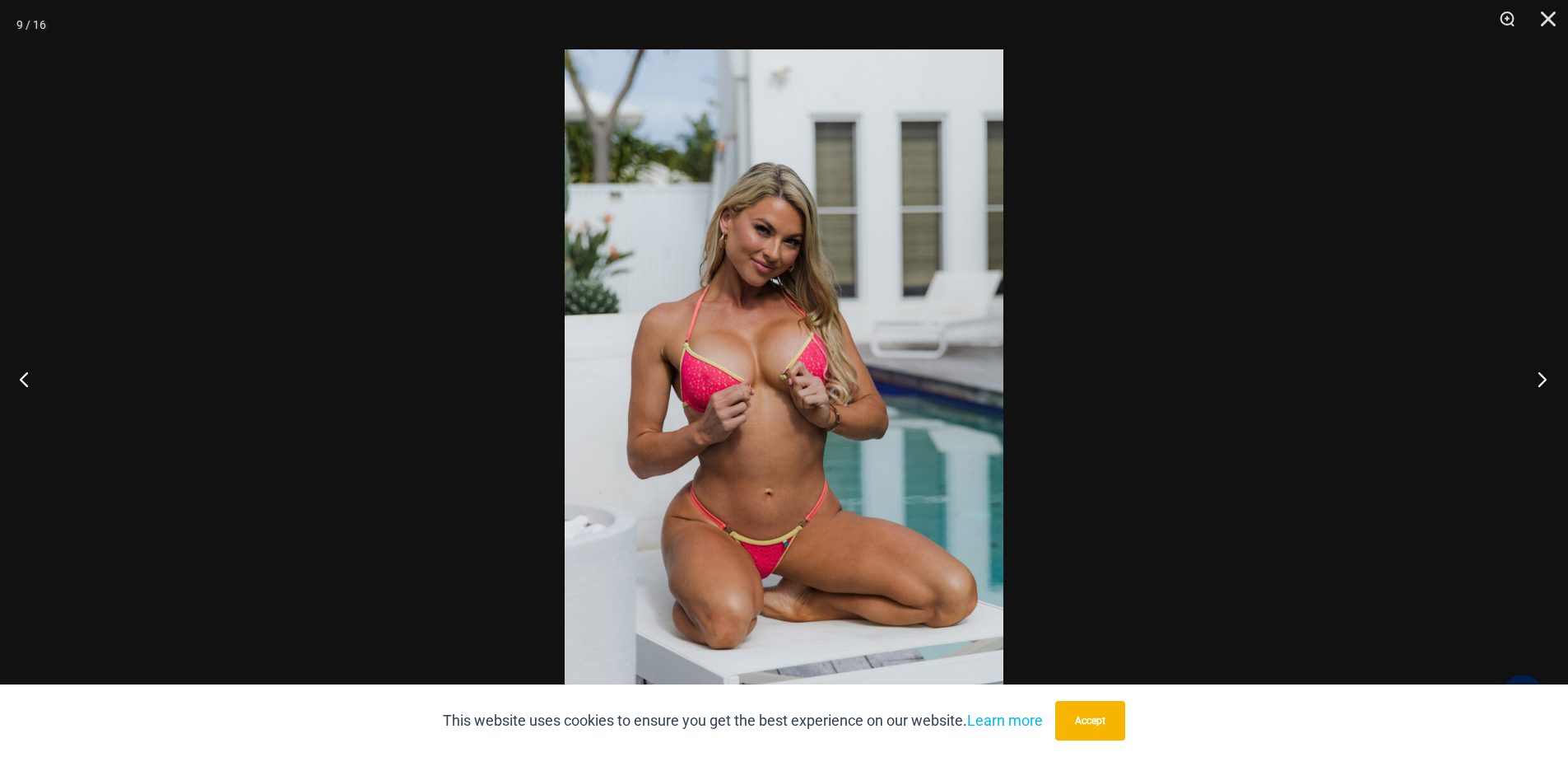
click at [1542, 389] on button "Next" at bounding box center [1537, 378] width 62 height 82
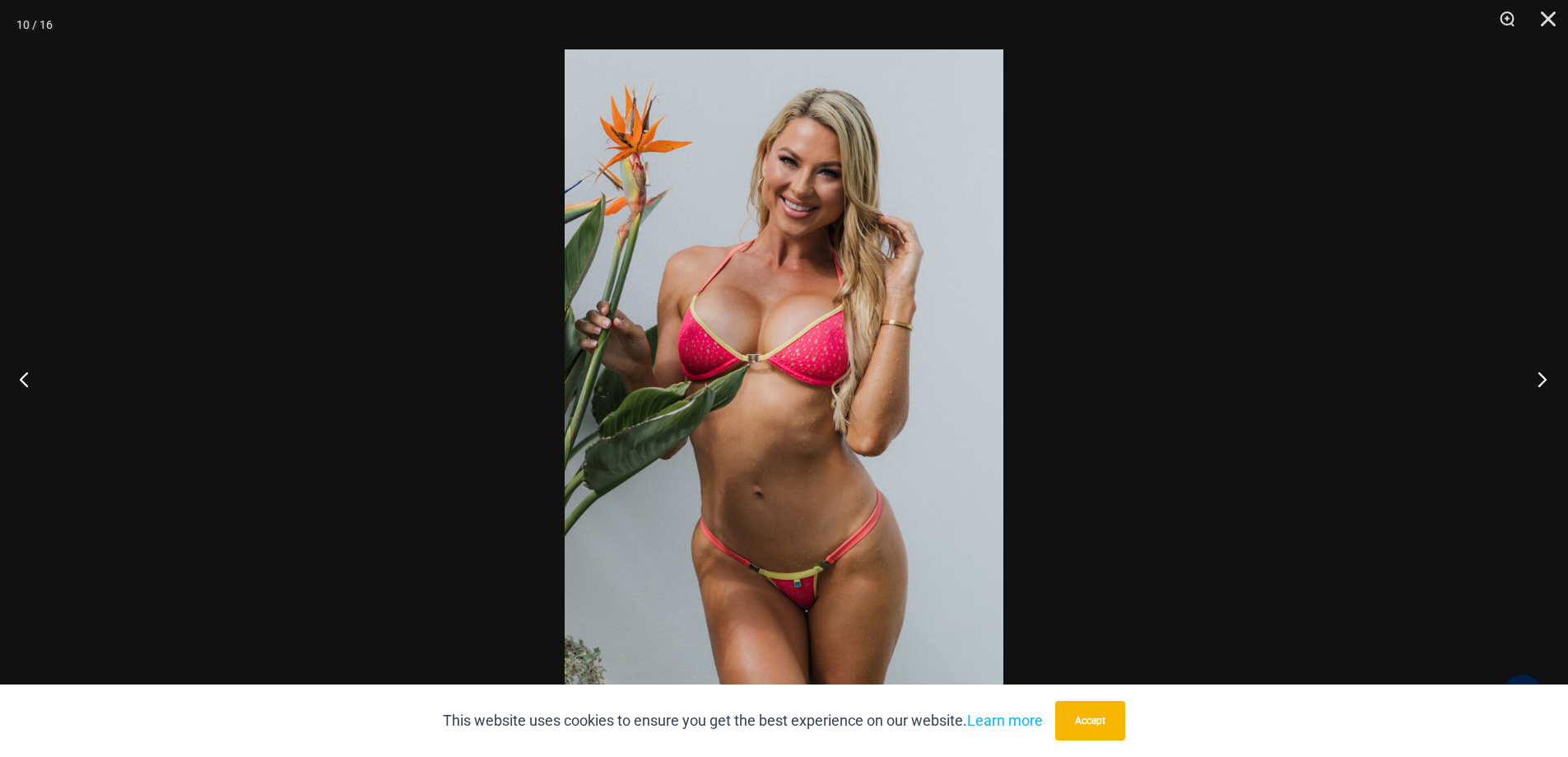
click at [1542, 389] on button "Next" at bounding box center [1537, 378] width 62 height 82
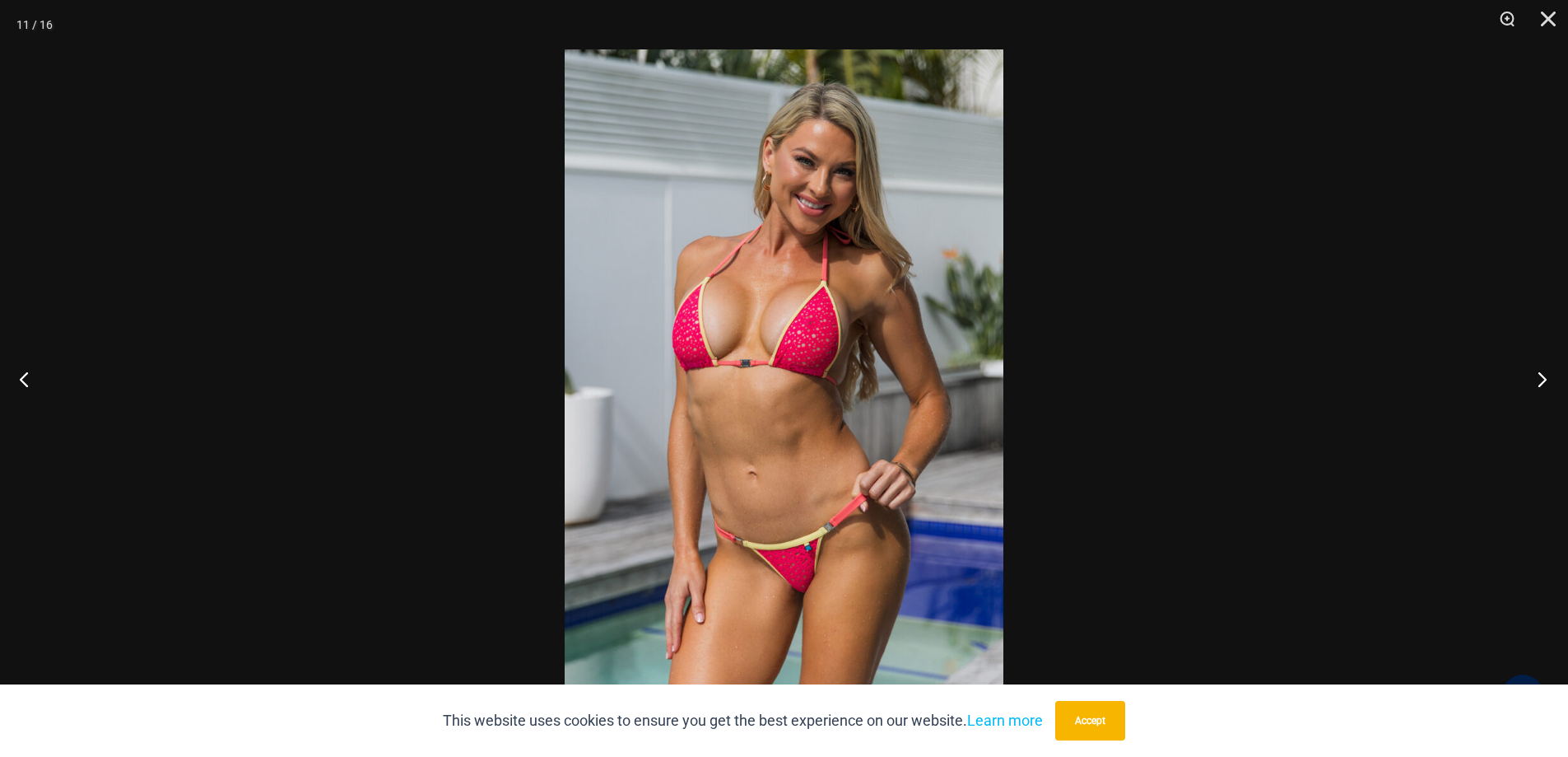
click at [1542, 389] on button "Next" at bounding box center [1537, 378] width 62 height 82
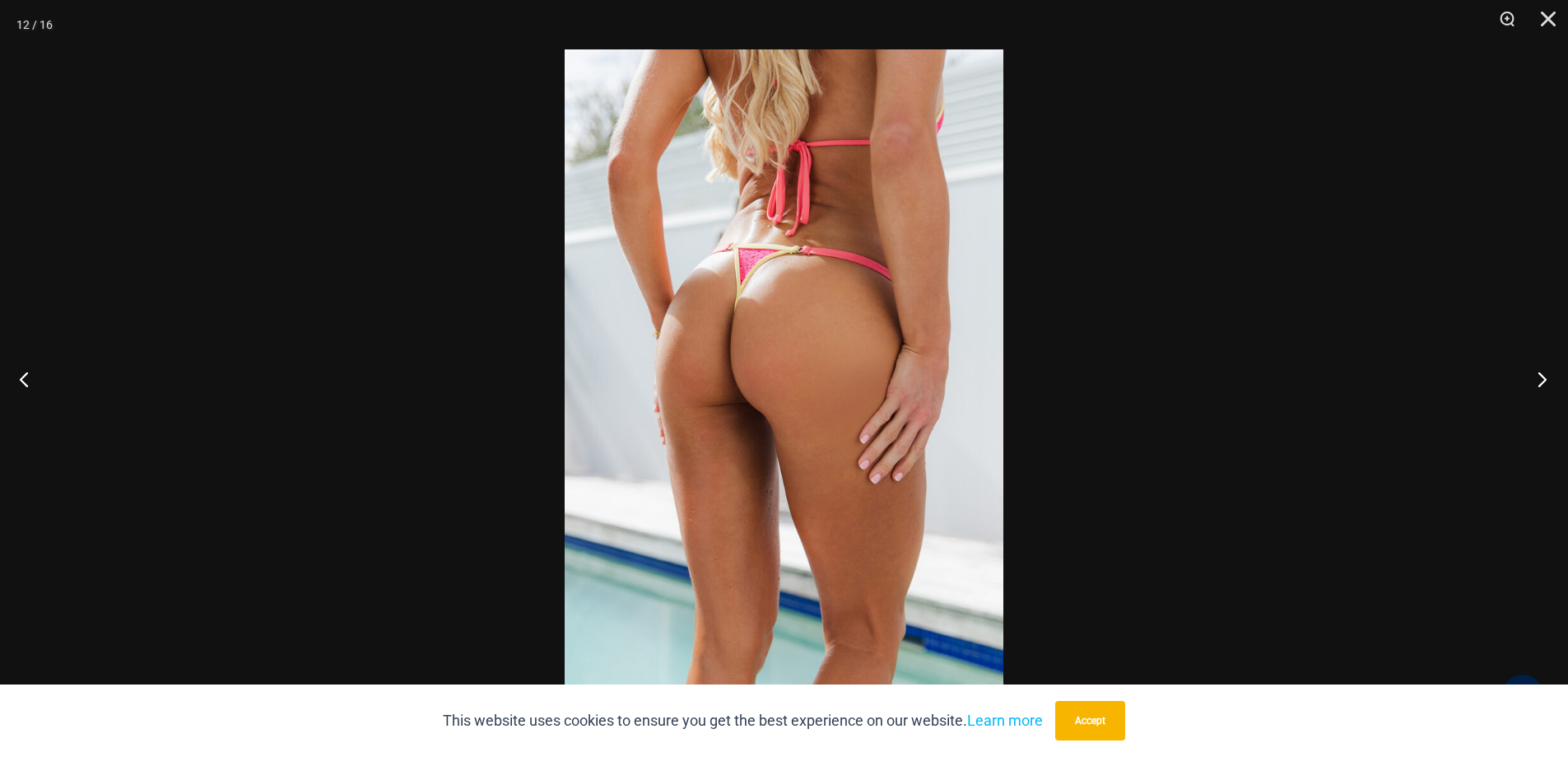
click at [1542, 389] on button "Next" at bounding box center [1537, 378] width 62 height 82
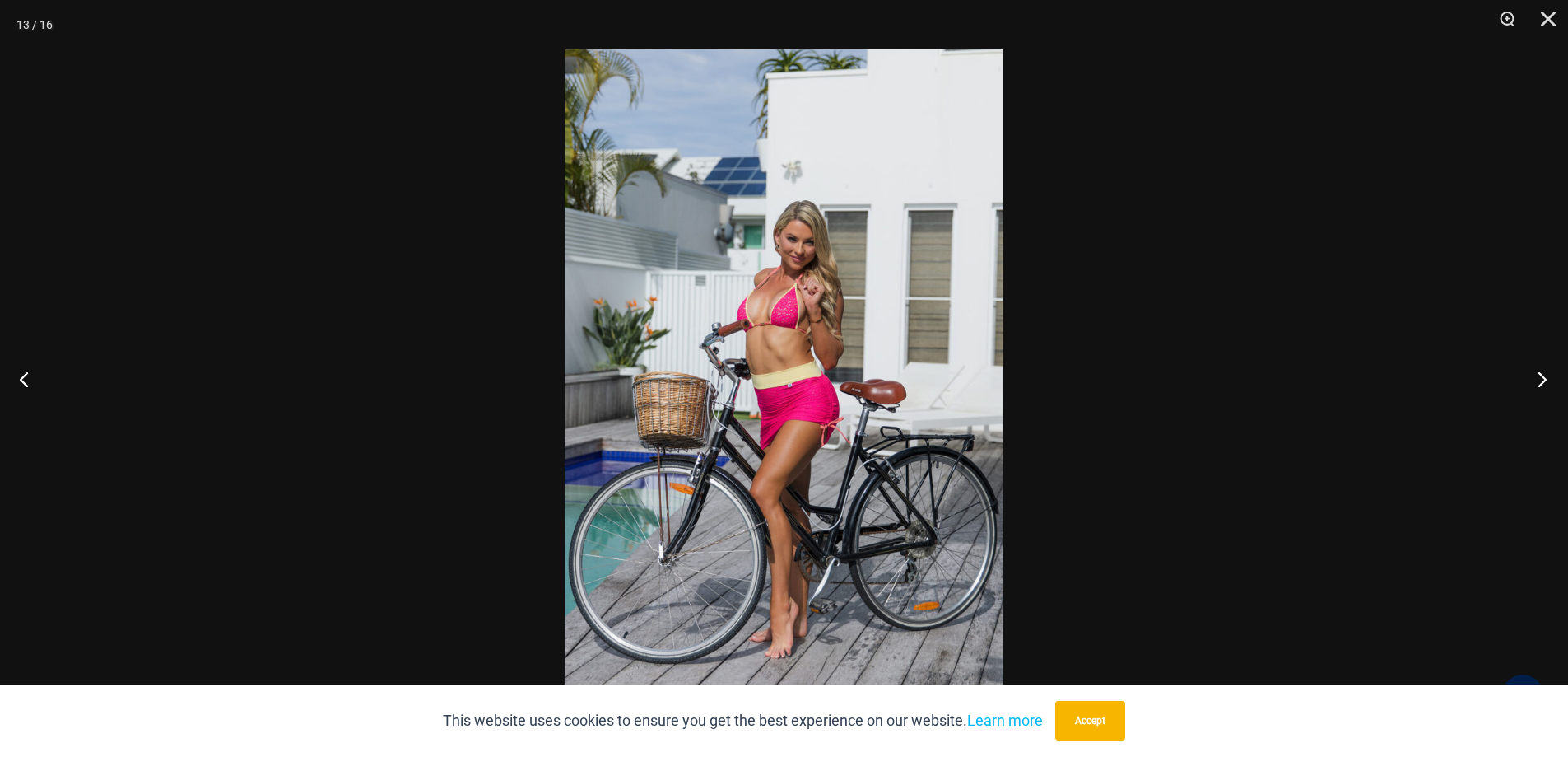
click at [1542, 389] on button "Next" at bounding box center [1537, 378] width 62 height 82
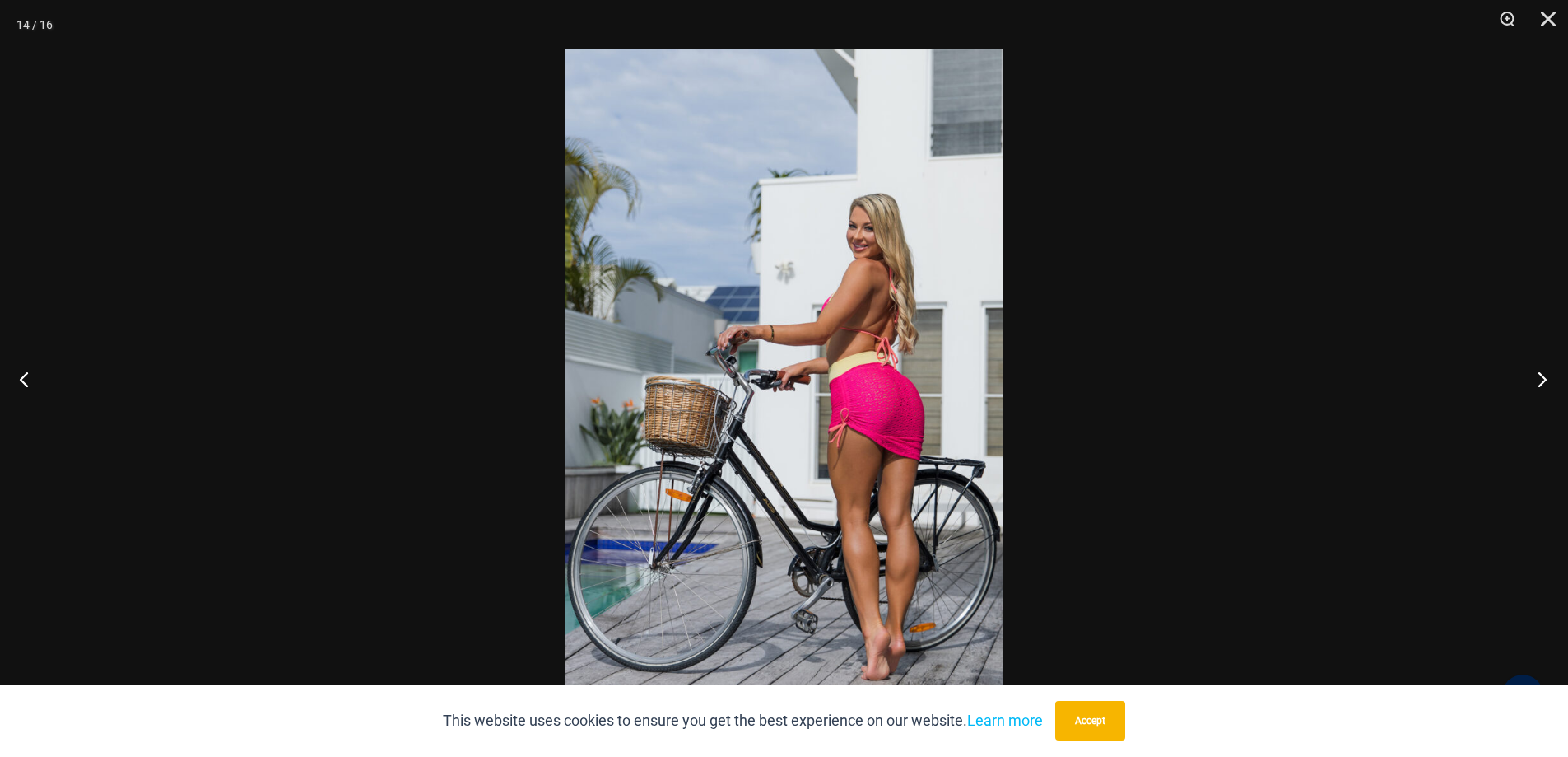
click at [1542, 389] on button "Next" at bounding box center [1537, 378] width 62 height 82
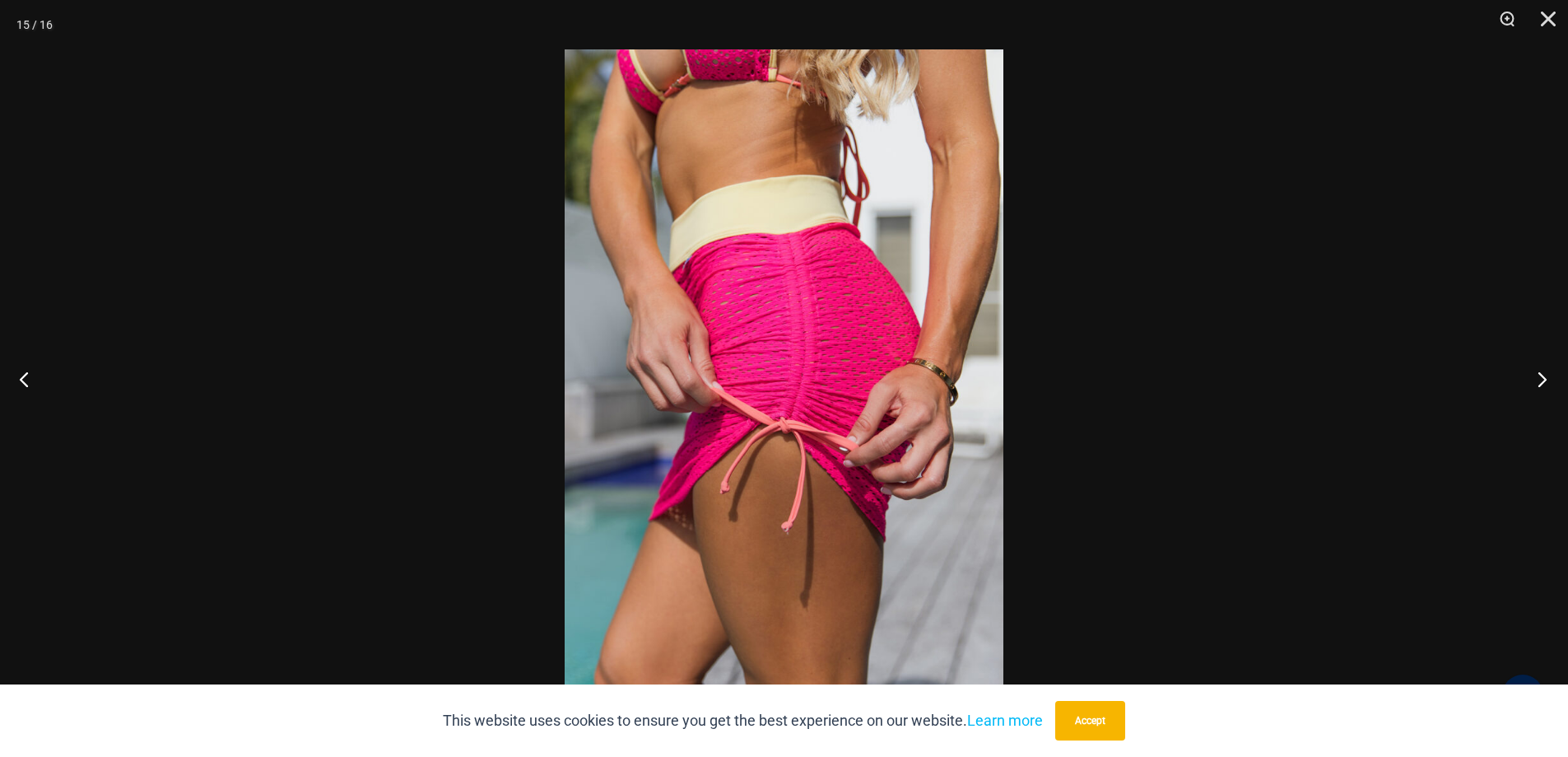
click at [1542, 389] on button "Next" at bounding box center [1537, 378] width 62 height 82
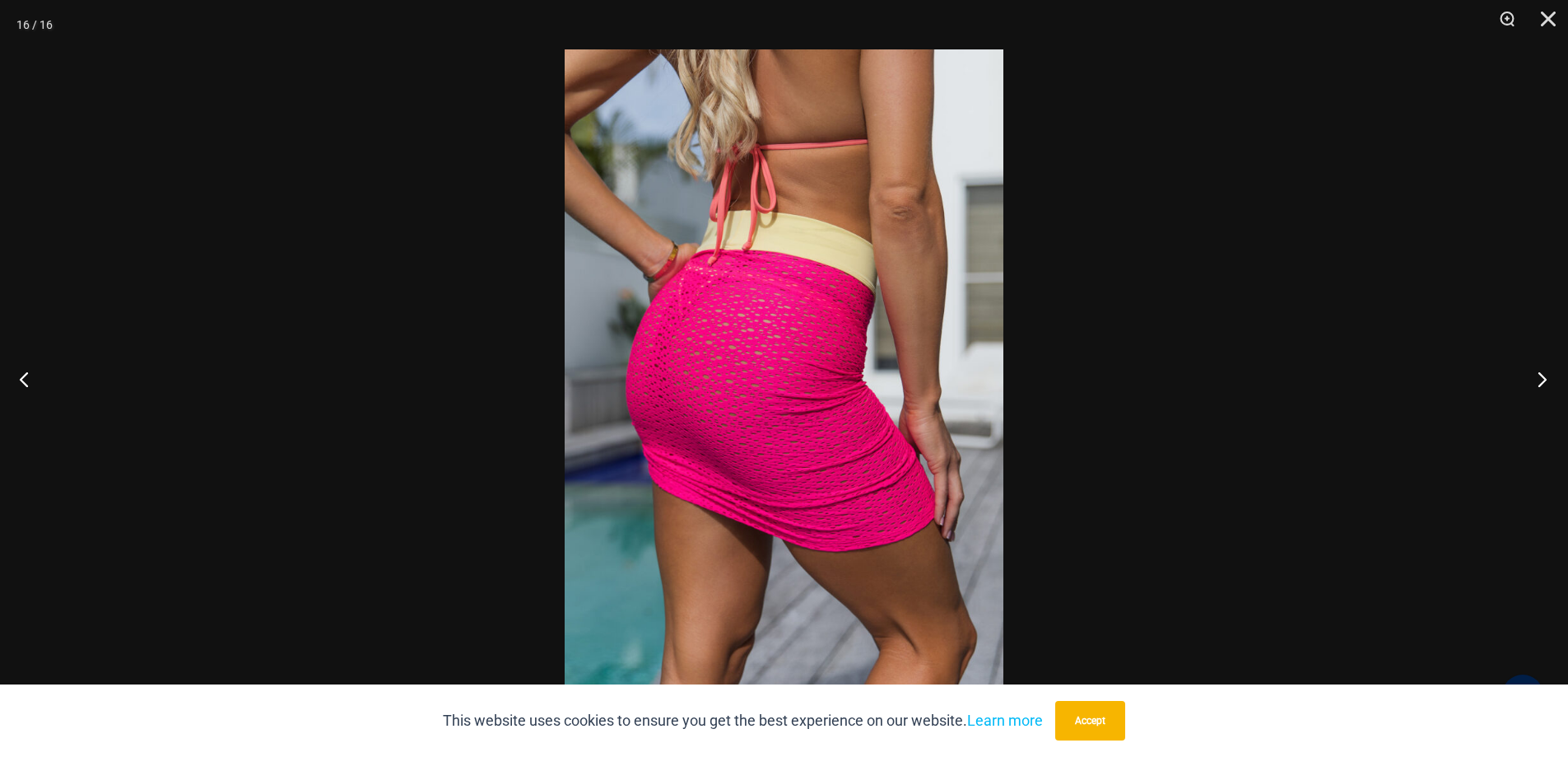
click at [1542, 389] on button "Next" at bounding box center [1537, 378] width 62 height 82
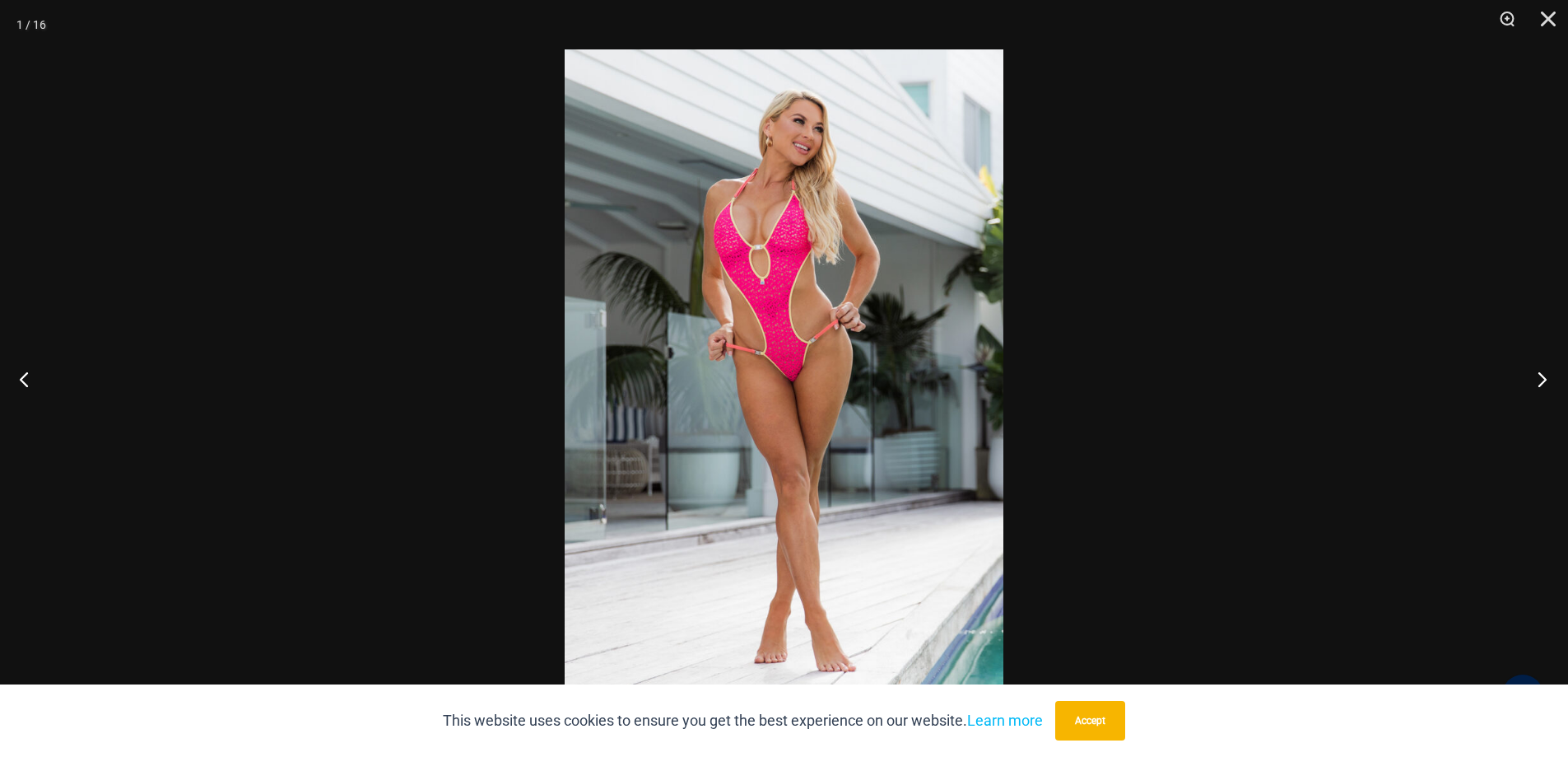
click at [1542, 389] on button "Next" at bounding box center [1537, 378] width 62 height 82
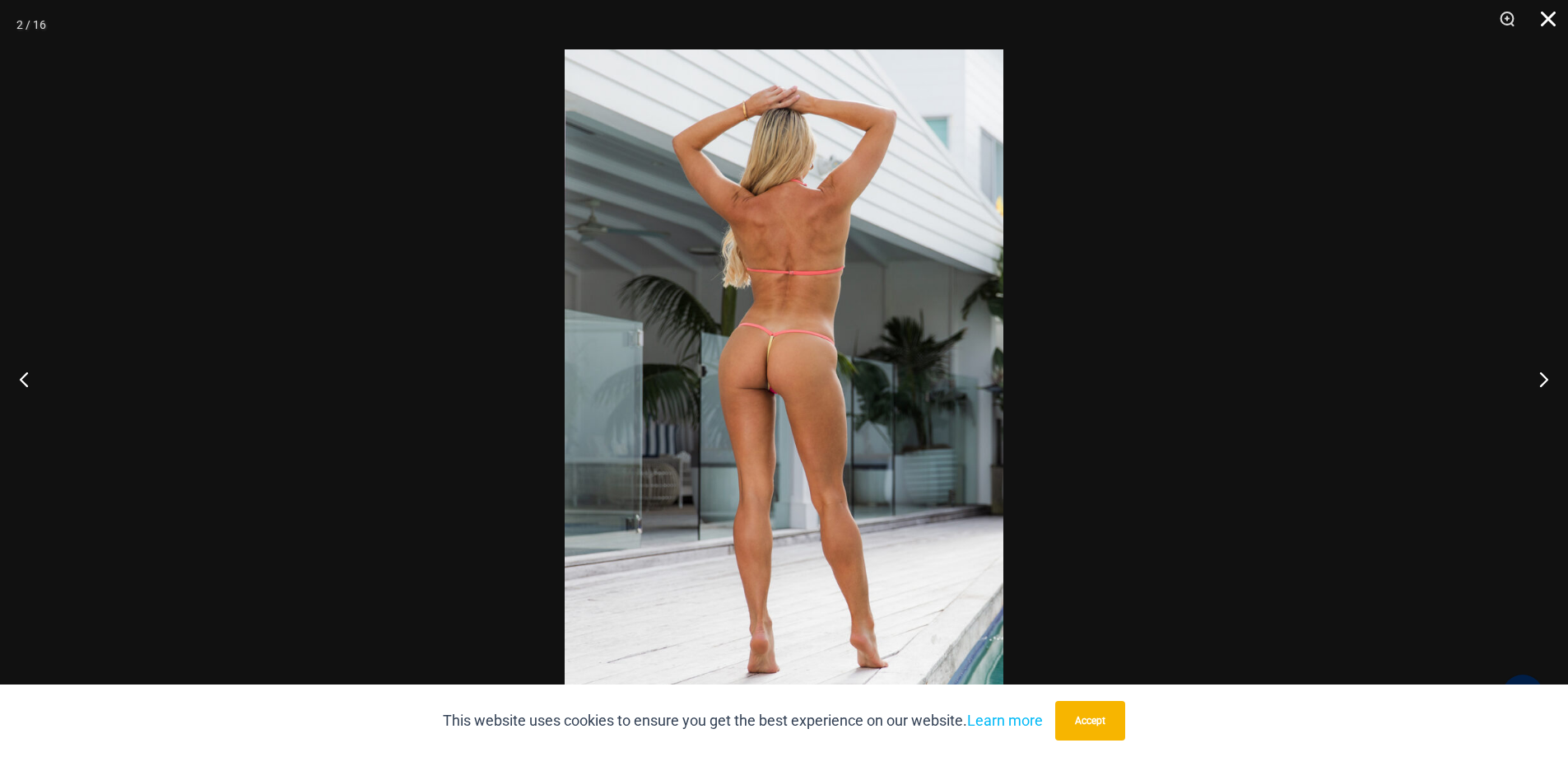
click at [1545, 22] on button "Close" at bounding box center [1542, 25] width 41 height 50
